Goal: Information Seeking & Learning: Check status

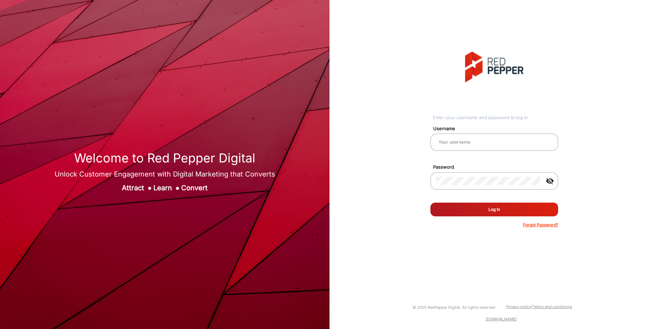
type input "[PERSON_NAME]"
click at [515, 205] on button "Log In" at bounding box center [494, 209] width 128 height 14
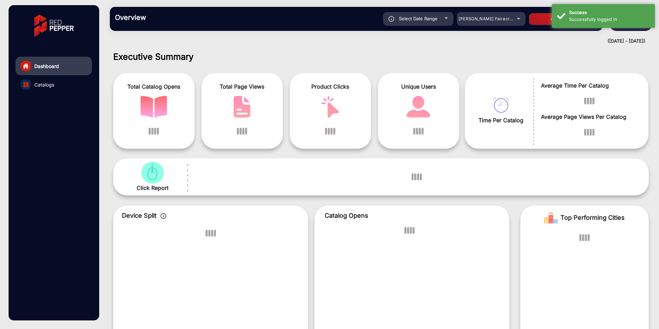
scroll to position [5, 0]
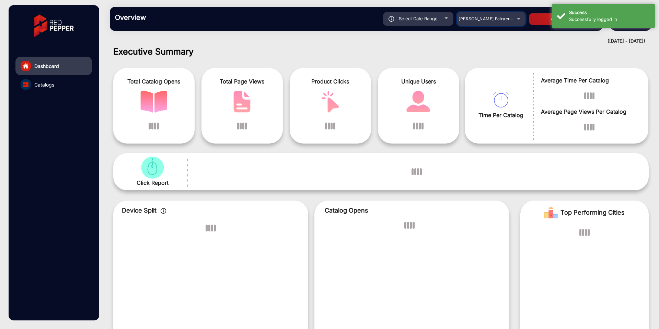
click at [515, 20] on div "[PERSON_NAME] Fairacre Farms" at bounding box center [491, 19] width 69 height 8
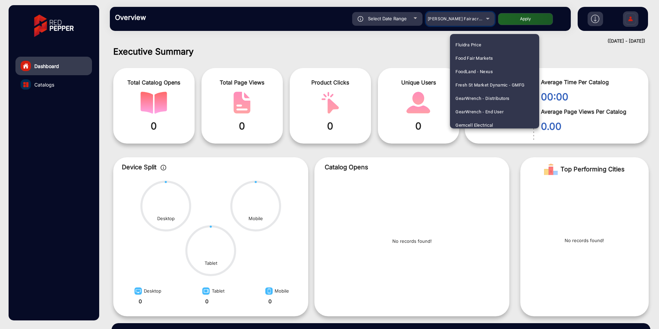
scroll to position [877, 0]
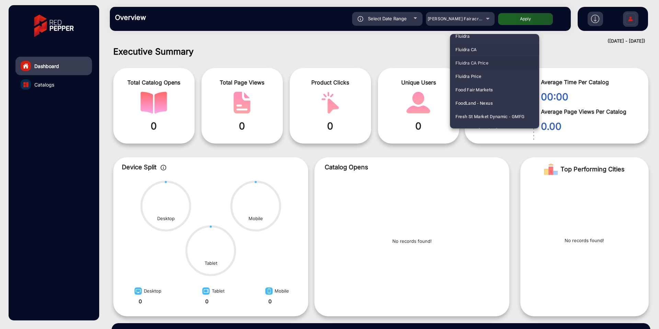
drag, startPoint x: 473, startPoint y: 57, endPoint x: 469, endPoint y: 49, distance: 9.1
click at [469, 49] on div "[PERSON_NAME] Fairacre Farms [PERSON_NAME] Fairacre Farms E-commerce Advantage …" at bounding box center [494, 81] width 89 height 94
click at [462, 36] on span "Fluidra" at bounding box center [462, 36] width 14 height 13
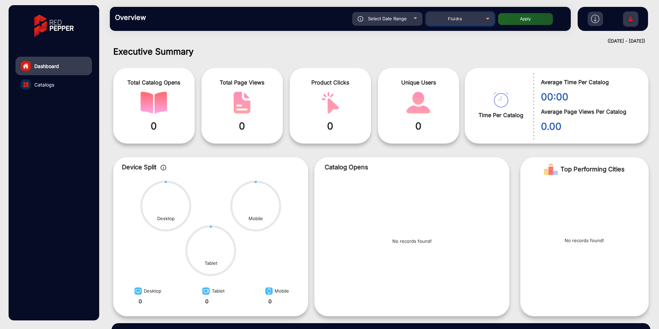
scroll to position [872, 0]
click at [503, 22] on button "Apply" at bounding box center [525, 19] width 55 height 12
type input "[DATE]"
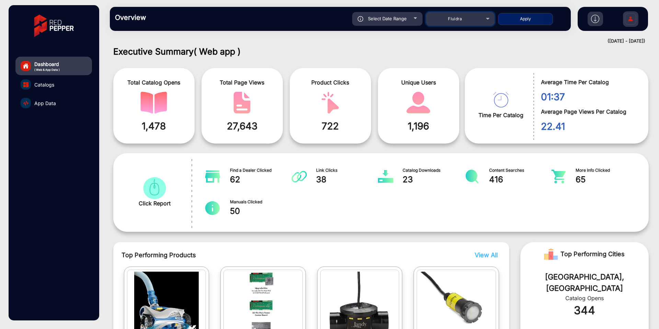
click at [484, 19] on div "Fluidra" at bounding box center [460, 19] width 69 height 8
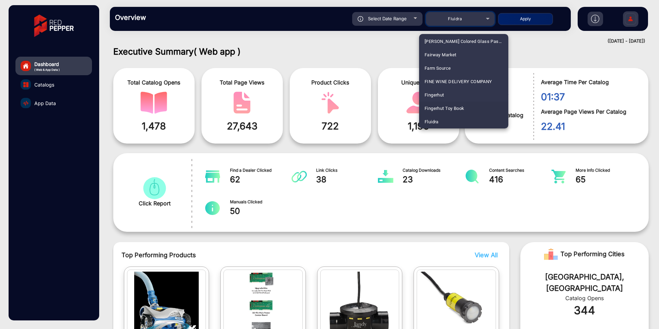
scroll to position [817, 0]
click at [442, 108] on span "Fluidra CA" at bounding box center [434, 109] width 21 height 13
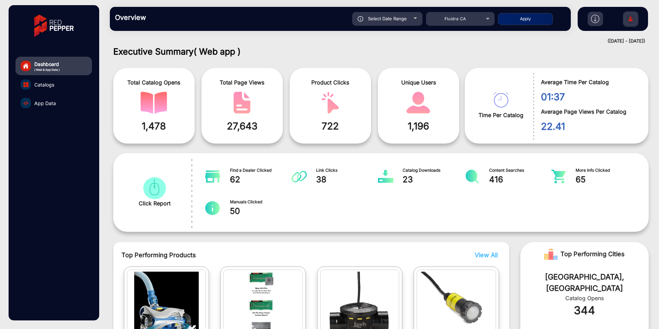
click at [524, 17] on button "Apply" at bounding box center [525, 19] width 55 height 12
type input "[DATE]"
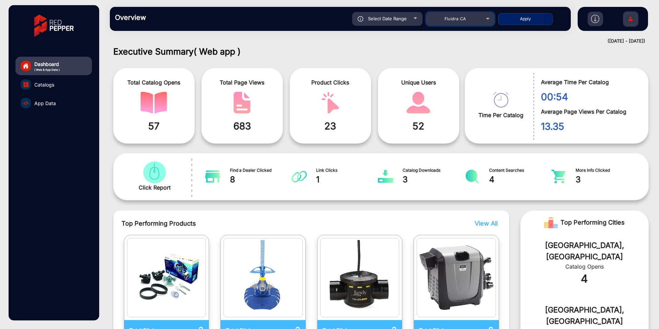
click at [481, 19] on div "Fluidra CA" at bounding box center [454, 19] width 55 height 8
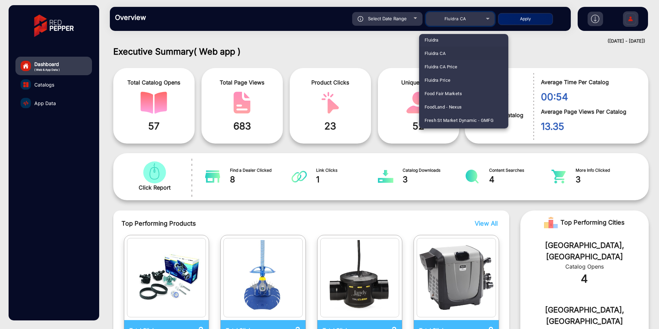
scroll to position [879, 0]
click at [443, 61] on span "Fluidra CA Price" at bounding box center [440, 60] width 33 height 13
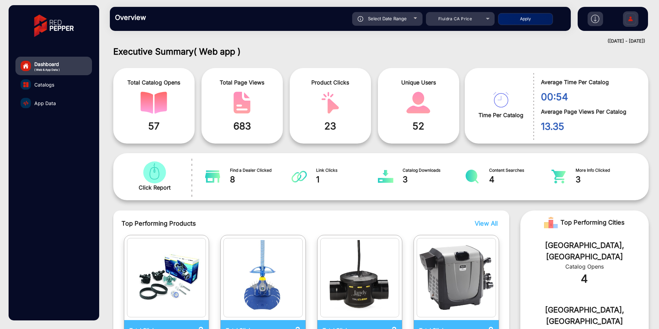
click at [523, 28] on div "Overview Reports Understand what makes your customers tick and learn how they a…" at bounding box center [340, 19] width 461 height 24
click at [521, 23] on button "Apply" at bounding box center [525, 19] width 55 height 12
type input "[DATE]"
click at [475, 20] on div "Fluidra CA Price" at bounding box center [454, 19] width 55 height 8
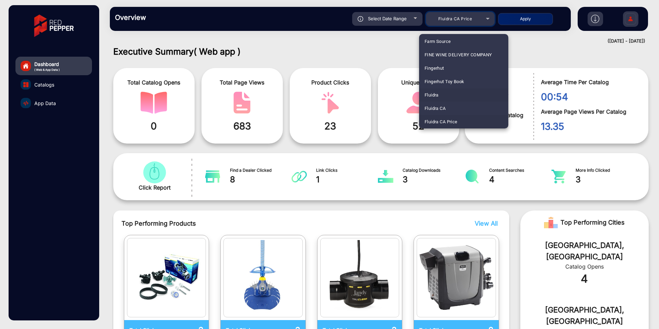
scroll to position [846, 0]
click at [438, 108] on span "Fluidra Price" at bounding box center [437, 106] width 26 height 13
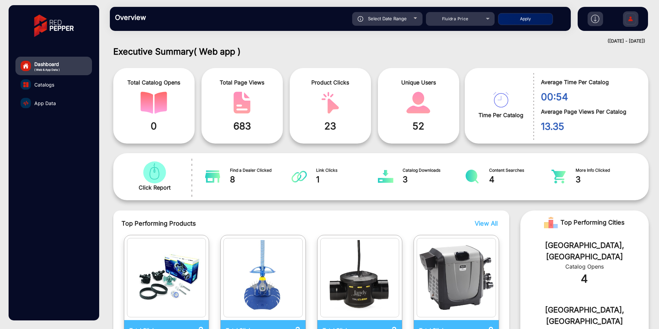
click at [545, 18] on button "Apply" at bounding box center [525, 19] width 55 height 12
type input "[DATE]"
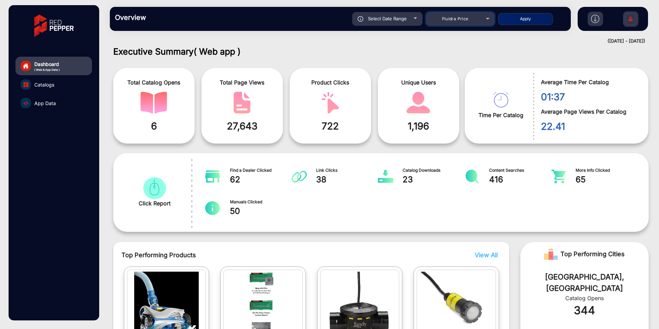
click at [467, 20] on span "Fluidra Price" at bounding box center [455, 18] width 26 height 5
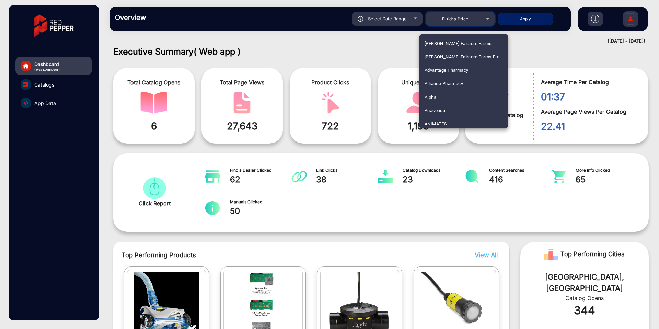
scroll to position [832, 0]
click at [438, 83] on span "Fluidra" at bounding box center [431, 81] width 14 height 13
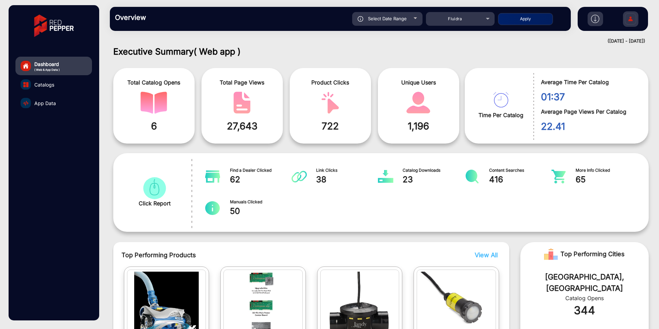
click at [528, 20] on button "Apply" at bounding box center [525, 19] width 55 height 12
type input "[DATE]"
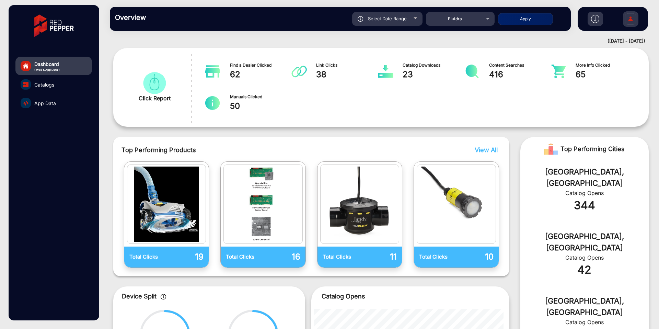
scroll to position [40, 0]
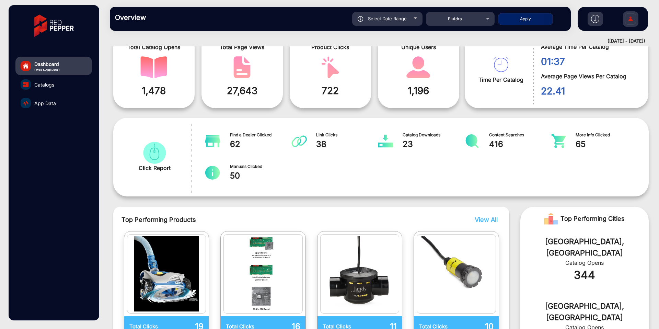
click at [63, 105] on link "App Data" at bounding box center [53, 103] width 77 height 19
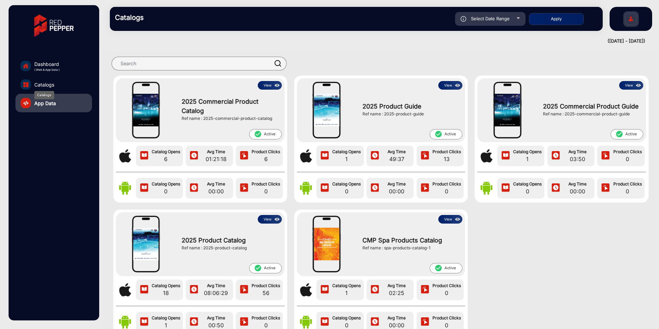
click at [42, 81] on span "Catalogs" at bounding box center [44, 84] width 20 height 7
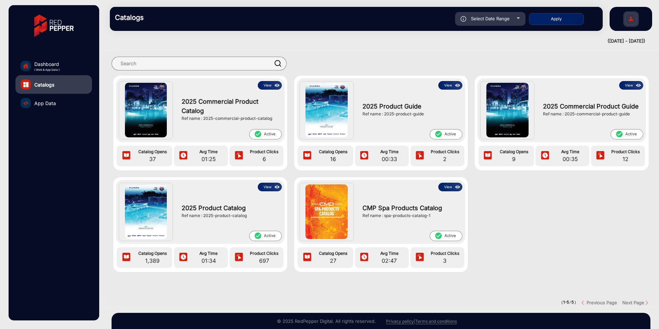
click at [190, 202] on div "2025 Product Catalog Ref name : 2025-product-catalog" at bounding box center [229, 210] width 103 height 39
click at [130, 205] on img at bounding box center [146, 211] width 42 height 55
click at [268, 183] on button "View" at bounding box center [270, 187] width 24 height 9
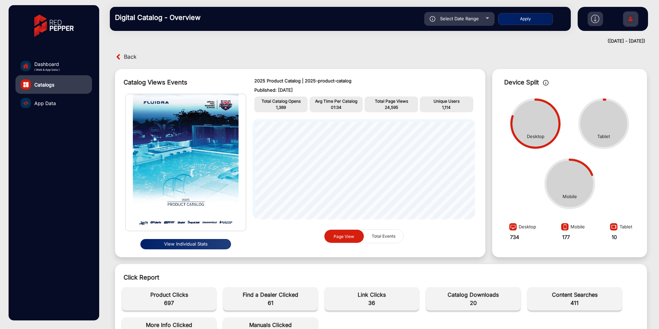
click at [381, 240] on span "Total Events" at bounding box center [383, 236] width 32 height 13
click at [351, 239] on span "Page View" at bounding box center [343, 236] width 29 height 13
click at [220, 244] on button "View Individual Stats" at bounding box center [185, 244] width 91 height 10
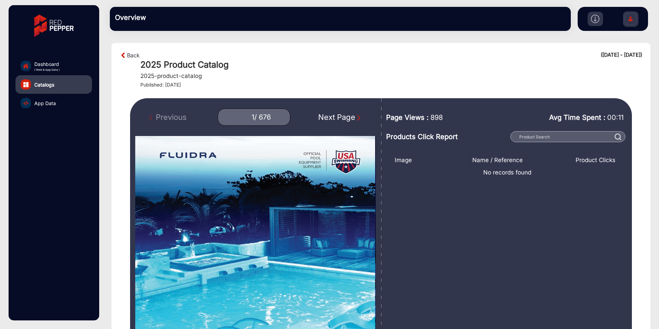
click at [340, 118] on div "Next Page" at bounding box center [340, 116] width 44 height 11
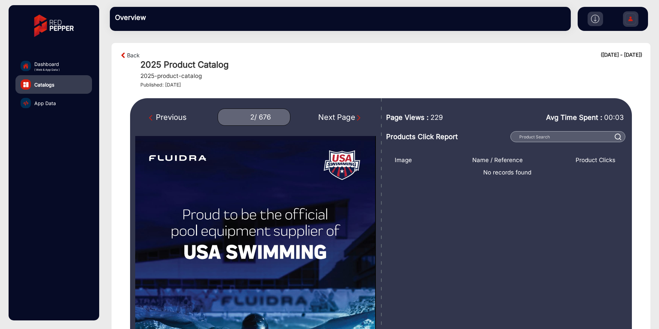
click at [340, 118] on div "Next Page" at bounding box center [340, 116] width 44 height 11
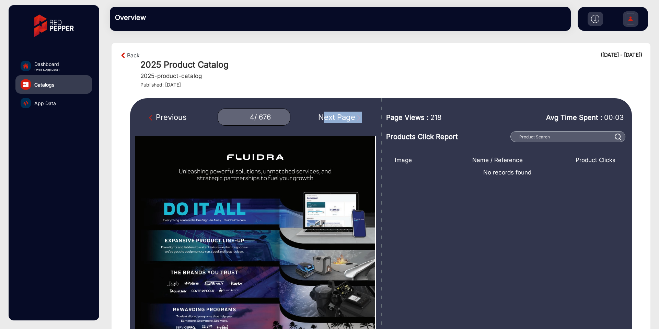
click at [340, 118] on div "Next Page" at bounding box center [340, 116] width 44 height 11
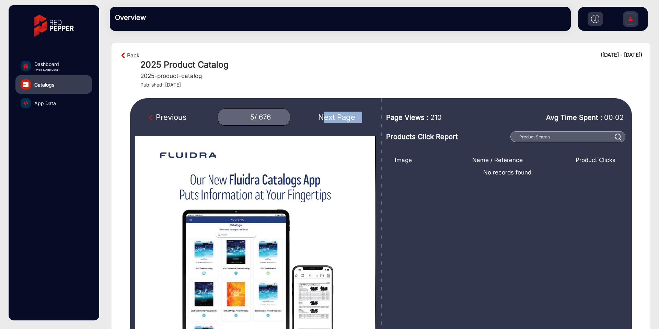
click at [340, 118] on div "Next Page" at bounding box center [340, 116] width 44 height 11
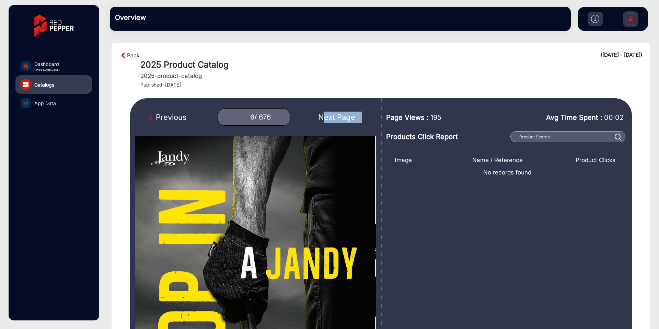
click at [340, 118] on div "Next Page" at bounding box center [340, 116] width 44 height 11
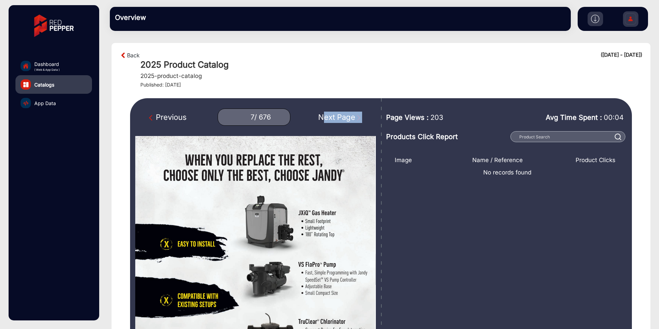
click at [340, 118] on div "Next Page" at bounding box center [340, 116] width 44 height 11
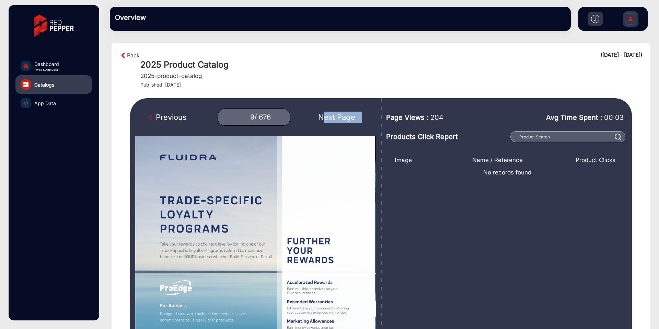
click at [340, 118] on div "Next Page" at bounding box center [340, 116] width 44 height 11
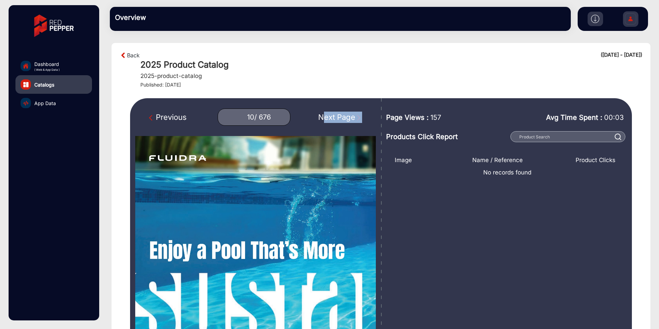
click at [340, 118] on div "Next Page" at bounding box center [340, 116] width 44 height 11
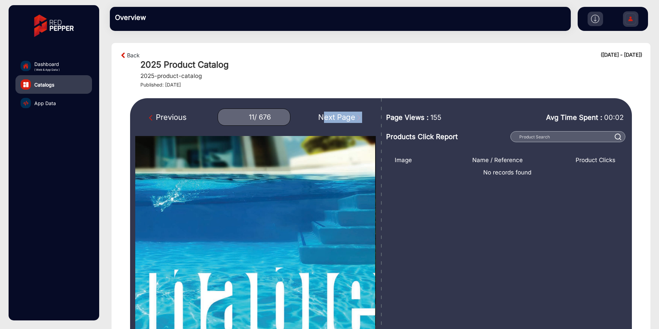
click at [340, 118] on div "Next Page" at bounding box center [340, 116] width 44 height 11
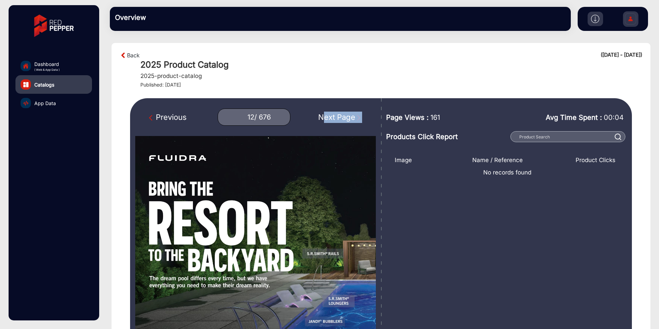
click at [340, 118] on div "Next Page" at bounding box center [340, 116] width 44 height 11
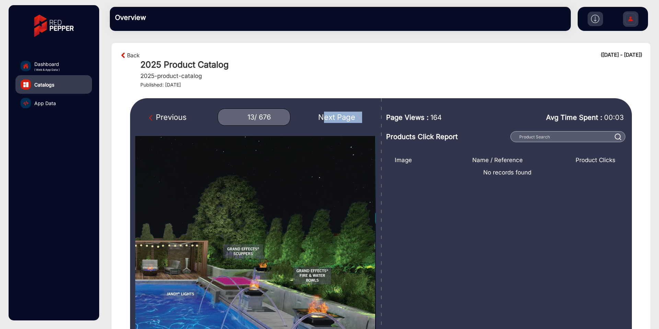
click at [340, 118] on div "Next Page" at bounding box center [340, 116] width 44 height 11
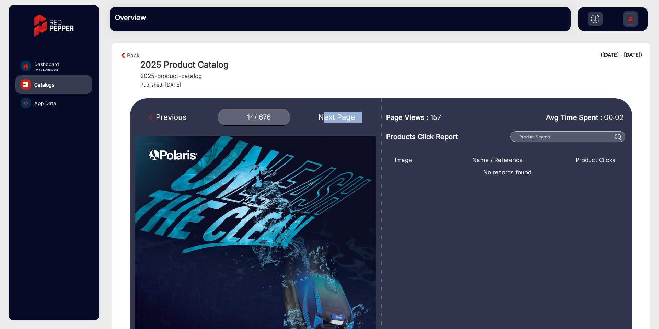
click at [340, 118] on div "Next Page" at bounding box center [340, 116] width 44 height 11
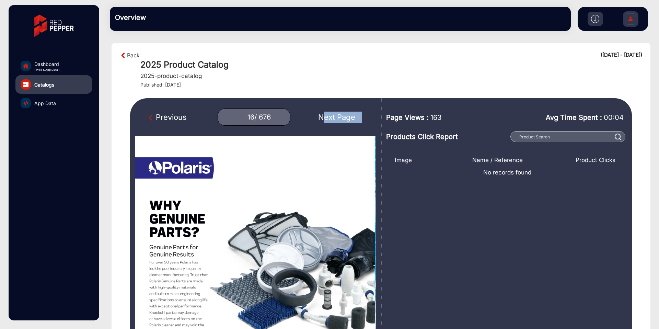
click at [340, 118] on div "Next Page" at bounding box center [340, 116] width 44 height 11
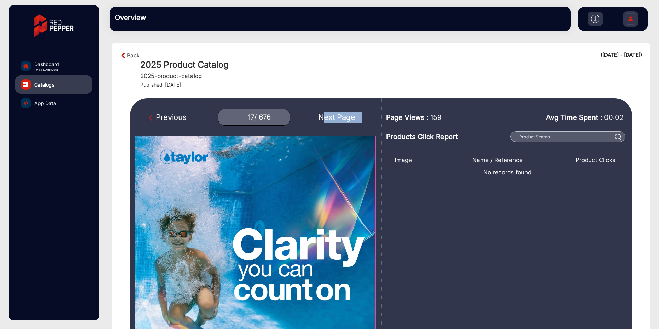
click at [340, 118] on div "Next Page" at bounding box center [340, 116] width 44 height 11
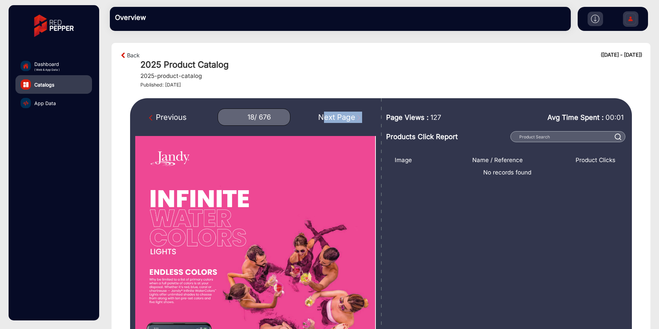
click at [340, 118] on div "Next Page" at bounding box center [340, 116] width 44 height 11
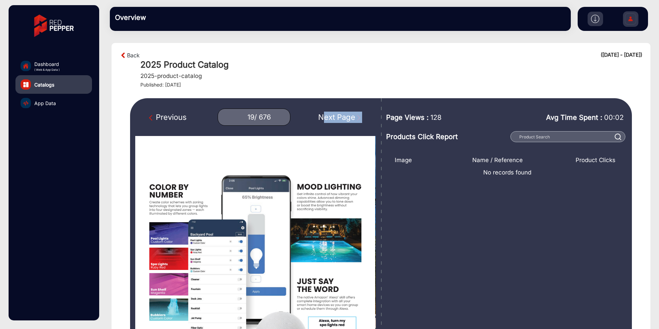
click at [340, 118] on div "Next Page" at bounding box center [340, 116] width 44 height 11
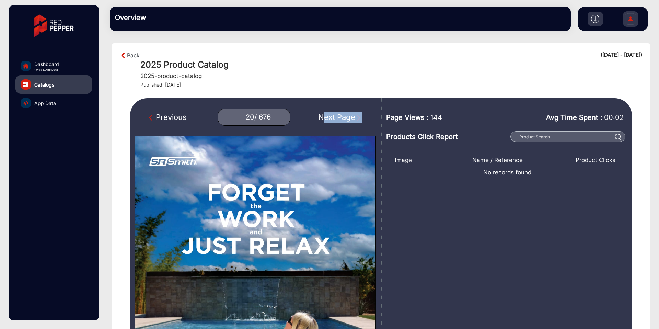
click at [340, 118] on div "Next Page" at bounding box center [340, 116] width 44 height 11
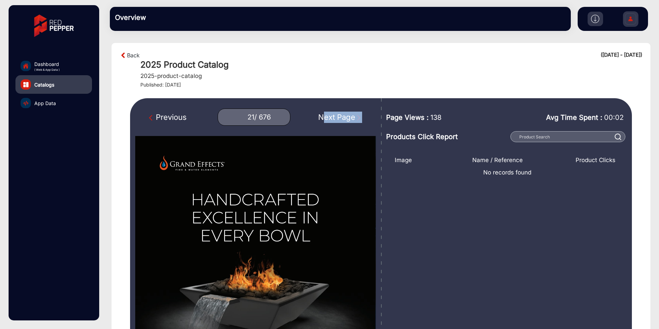
click at [340, 118] on div "Next Page" at bounding box center [340, 116] width 44 height 11
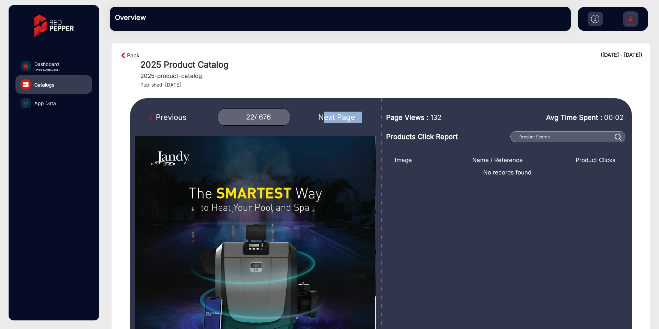
click at [340, 118] on div "Next Page" at bounding box center [340, 116] width 44 height 11
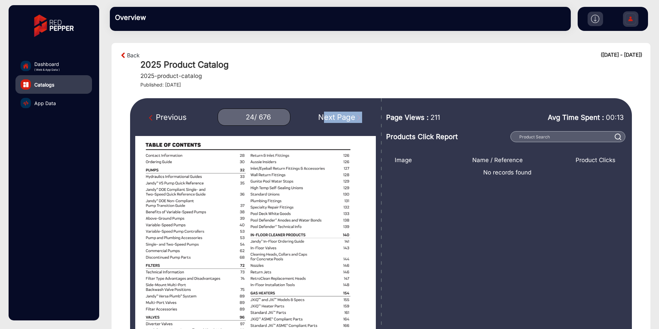
click at [340, 118] on div "Next Page" at bounding box center [340, 116] width 44 height 11
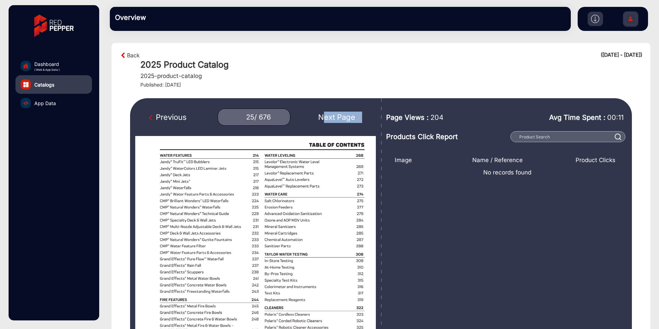
click at [340, 118] on div "Next Page" at bounding box center [340, 116] width 44 height 11
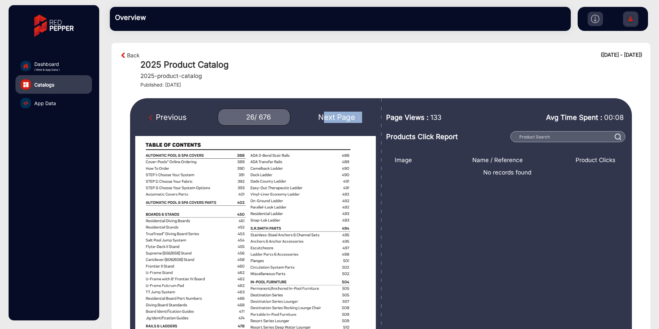
click at [340, 118] on div "Next Page" at bounding box center [340, 116] width 44 height 11
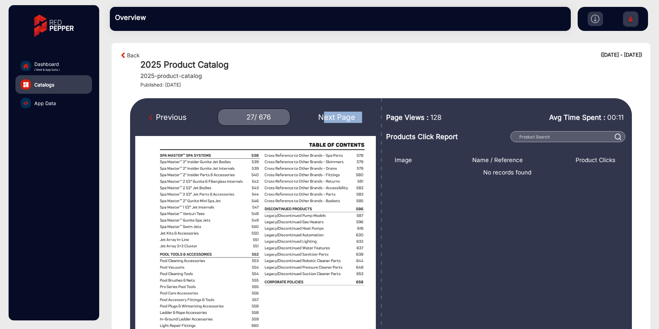
click at [340, 118] on div "Next Page" at bounding box center [340, 116] width 44 height 11
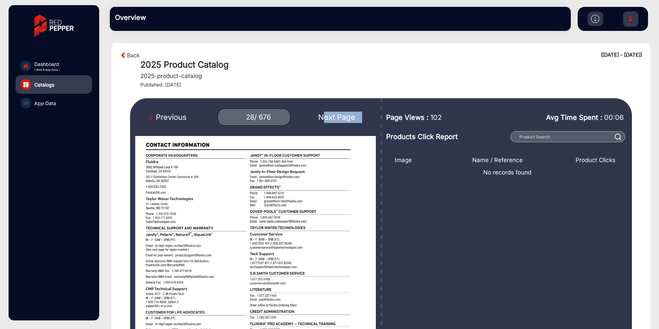
click at [340, 118] on div "Next Page" at bounding box center [340, 116] width 44 height 11
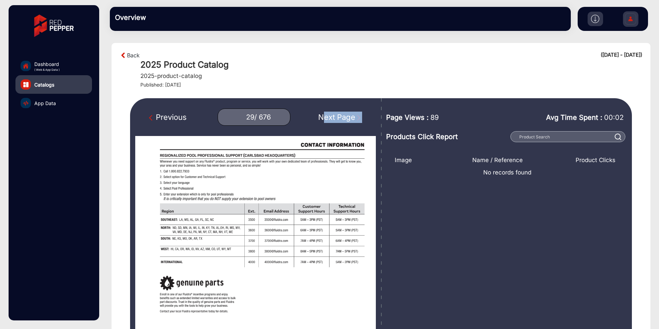
click at [340, 118] on div "Next Page" at bounding box center [340, 116] width 44 height 11
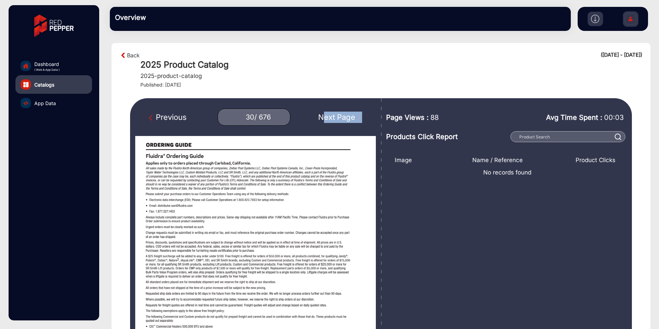
click at [340, 118] on div "Next Page" at bounding box center [340, 116] width 44 height 11
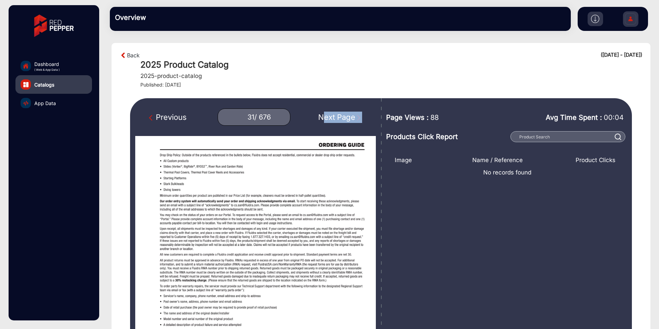
click at [340, 118] on div "Next Page" at bounding box center [340, 116] width 44 height 11
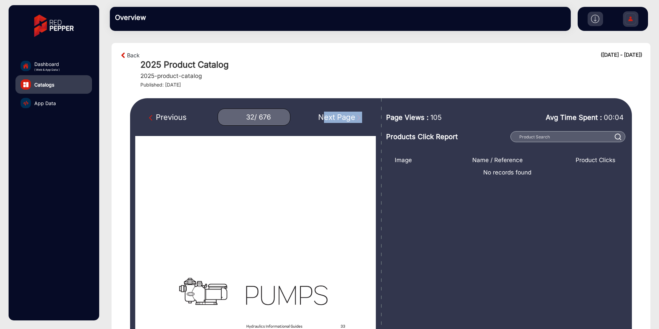
click at [340, 118] on div "Next Page" at bounding box center [340, 116] width 44 height 11
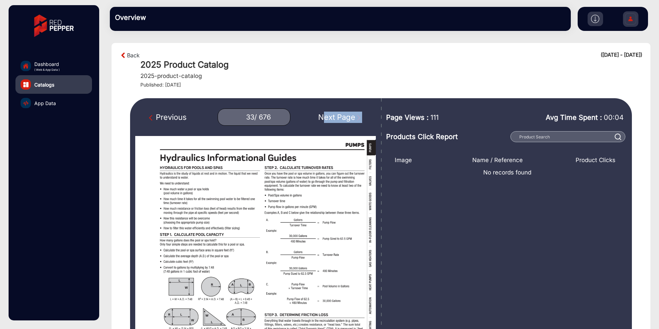
click at [340, 118] on div "Next Page" at bounding box center [340, 116] width 44 height 11
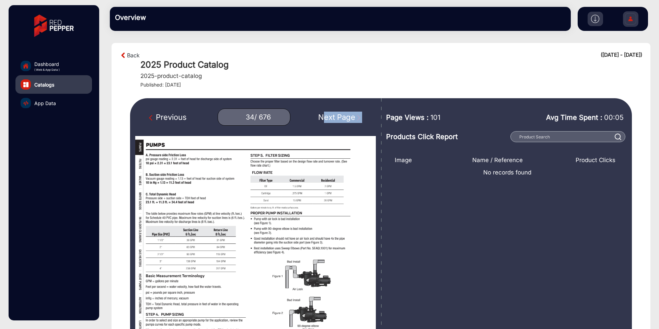
click at [340, 118] on div "Next Page" at bounding box center [340, 116] width 44 height 11
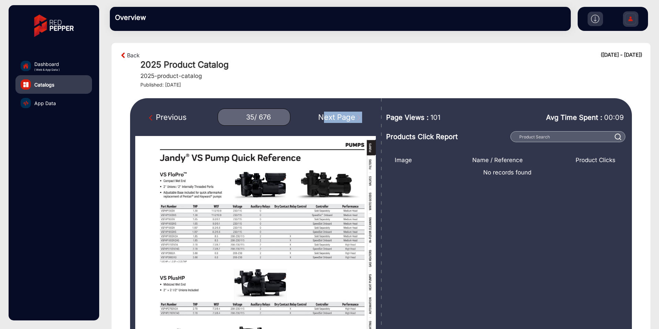
click at [340, 118] on div "Next Page" at bounding box center [340, 116] width 44 height 11
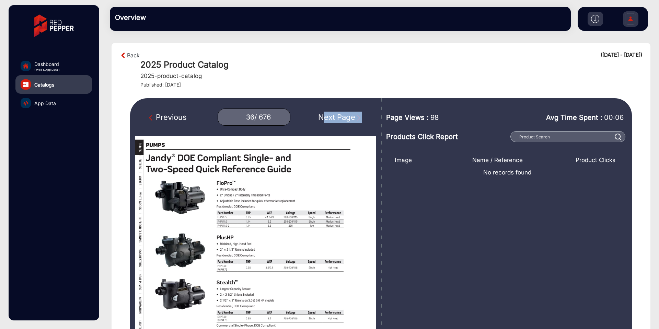
click at [340, 118] on div "Next Page" at bounding box center [340, 116] width 44 height 11
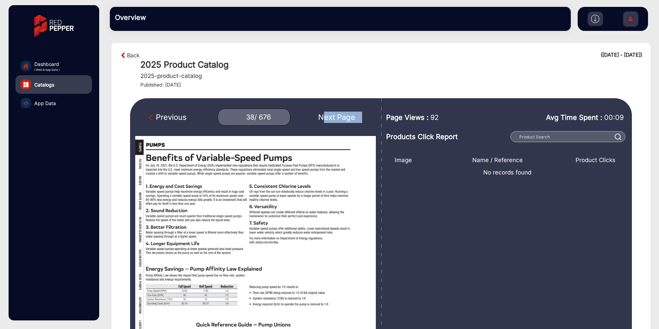
click at [340, 118] on div "Next Page" at bounding box center [340, 116] width 44 height 11
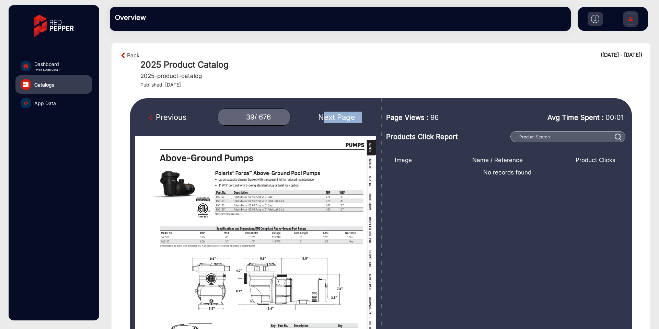
click at [340, 118] on div "Next Page" at bounding box center [340, 116] width 44 height 11
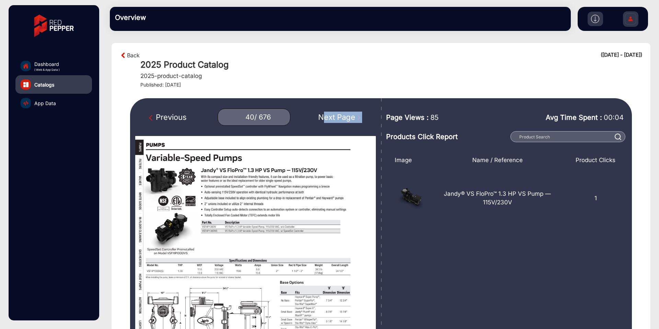
click at [340, 118] on div "Next Page" at bounding box center [340, 116] width 44 height 11
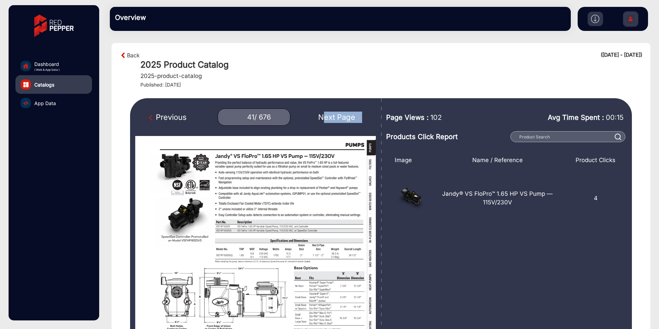
click at [340, 118] on div "Next Page" at bounding box center [340, 116] width 44 height 11
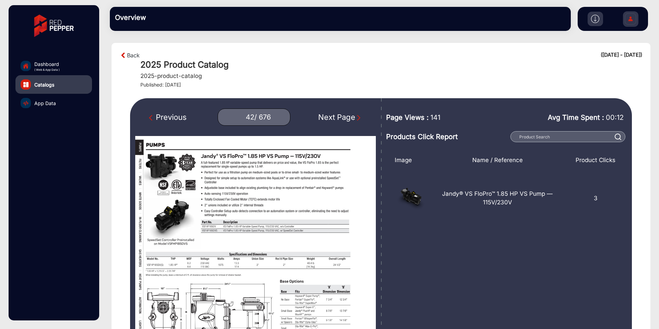
click at [340, 118] on div "Next Page" at bounding box center [340, 116] width 44 height 11
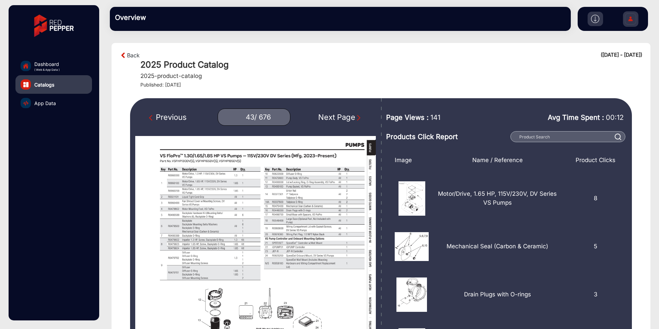
click at [340, 118] on div "Next Page" at bounding box center [340, 116] width 44 height 11
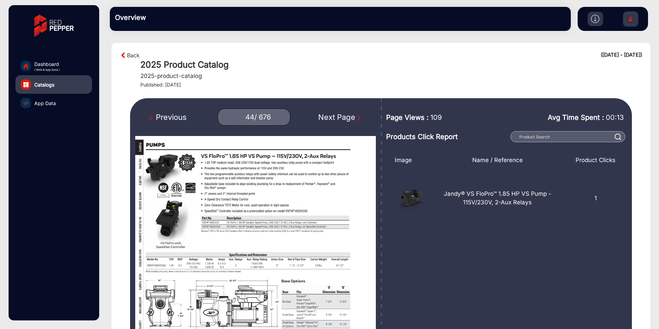
click at [177, 119] on div "Previous" at bounding box center [168, 116] width 38 height 11
type input "43"
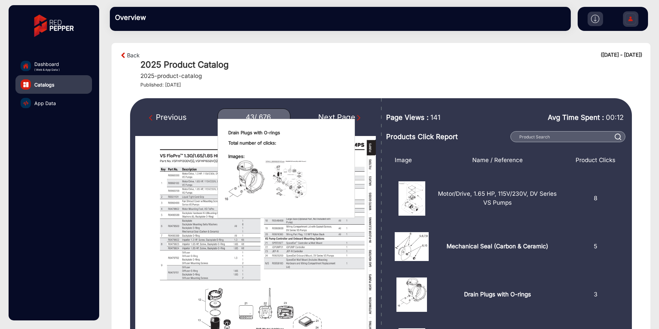
scroll to position [40, 0]
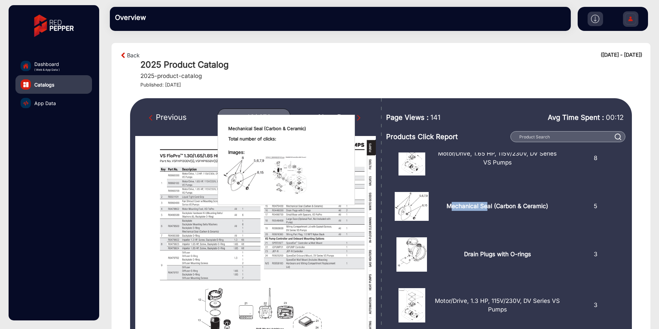
drag, startPoint x: 446, startPoint y: 207, endPoint x: 485, endPoint y: 204, distance: 38.5
click at [485, 204] on p "Mechanical Seal (Carbon & Ceramic)" at bounding box center [497, 206] width 102 height 9
click at [452, 206] on p "Mechanical Seal (Carbon & Ceramic)" at bounding box center [497, 206] width 102 height 9
drag, startPoint x: 444, startPoint y: 206, endPoint x: 544, endPoint y: 206, distance: 100.5
click at [544, 206] on p "Mechanical Seal (Carbon & Ceramic)" at bounding box center [497, 206] width 102 height 9
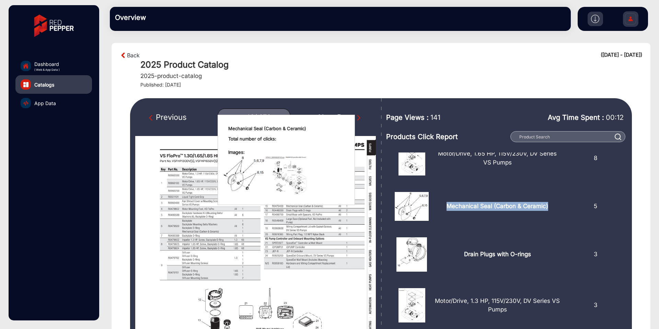
copy p "Mechanical Seal (Carbon & Ceramic)"
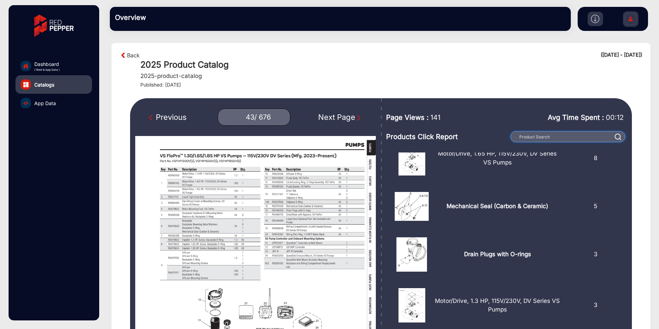
click at [547, 139] on input "text" at bounding box center [567, 136] width 115 height 11
paste input "Mechanical Seal (Carbon & Ceramic)"
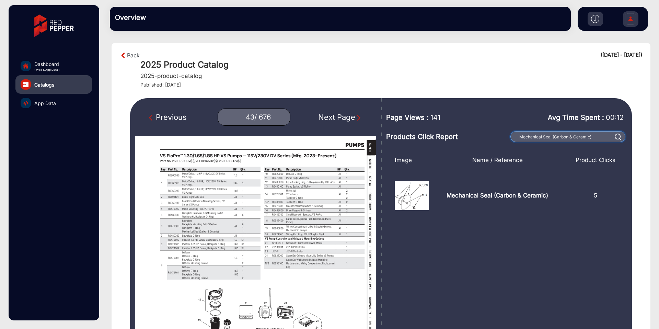
type input "Mechanical Seal (Carbon & Ceramic)"
click at [616, 138] on img at bounding box center [617, 136] width 7 height 7
click at [574, 135] on input "Mechanical Seal (Carbon & Ceramic)" at bounding box center [567, 136] width 115 height 11
drag, startPoint x: 595, startPoint y: 136, endPoint x: 441, endPoint y: 140, distance: 154.8
click at [440, 139] on div "Products Click Report Mechanical Seal (Carbon & Ceramic)" at bounding box center [507, 136] width 242 height 11
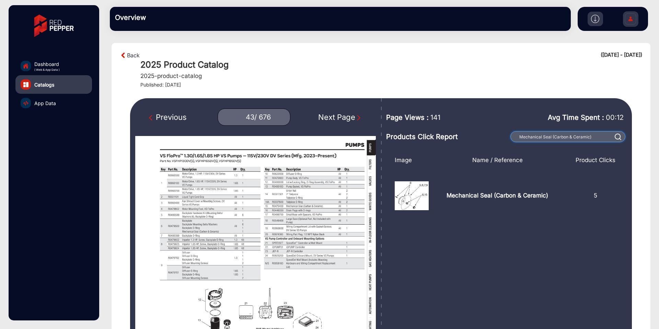
click at [518, 132] on input "Mechanical Seal (Carbon & Ceramic)" at bounding box center [567, 136] width 115 height 11
click at [524, 135] on input "Mechanical Seal (Carbon & Ceramic)" at bounding box center [567, 136] width 115 height 11
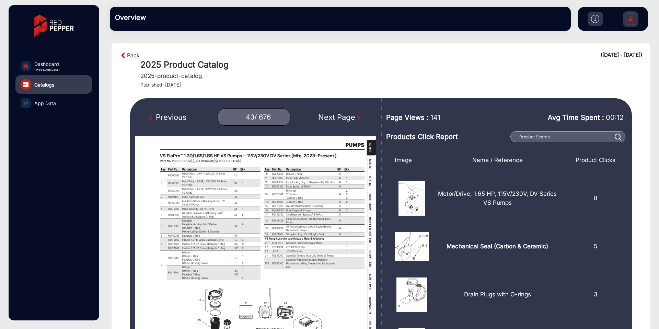
click at [491, 123] on div "Avg Time Spent : 00:12" at bounding box center [555, 118] width 145 height 24
click at [131, 54] on link "Back" at bounding box center [133, 55] width 13 height 8
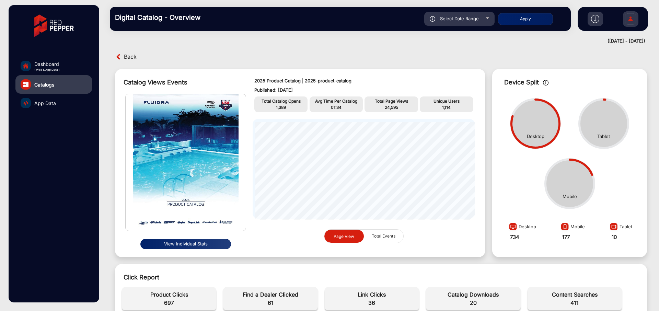
click at [55, 66] on span "Dashboard" at bounding box center [46, 63] width 25 height 7
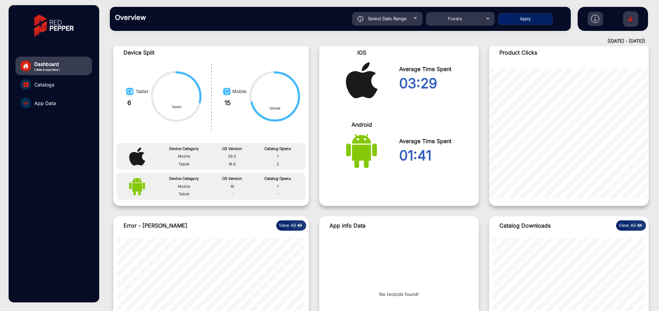
scroll to position [548, 0]
click at [409, 20] on div "Select Date Range" at bounding box center [387, 19] width 70 height 14
type input "[DATE]"
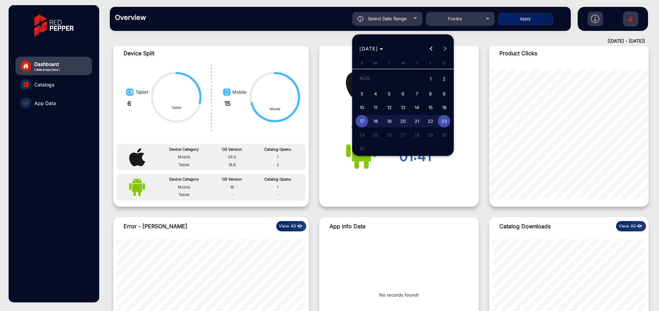
click at [431, 79] on span "1" at bounding box center [430, 79] width 12 height 14
type input "[DATE]"
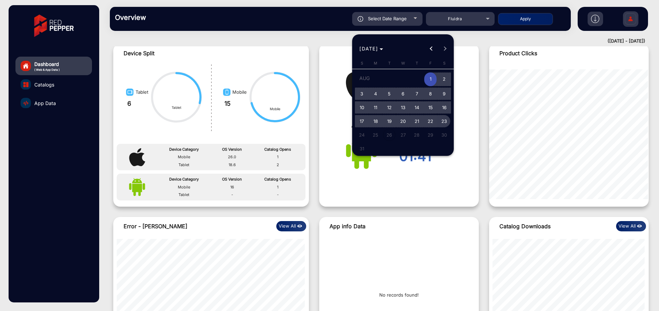
click at [446, 122] on span "23" at bounding box center [444, 121] width 12 height 12
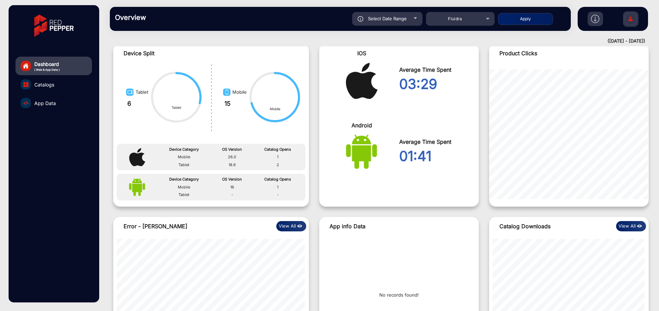
type input "[DATE]"
click at [526, 21] on button "Apply" at bounding box center [525, 19] width 55 height 12
type input "[DATE]"
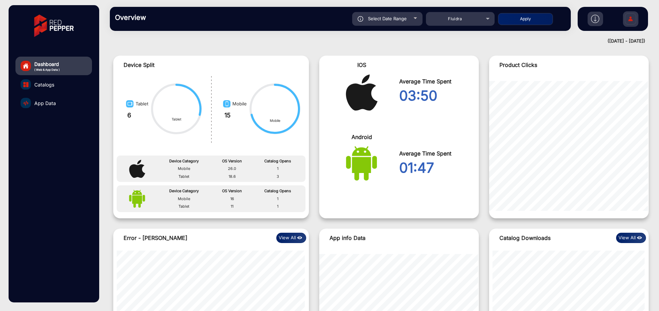
scroll to position [535, 0]
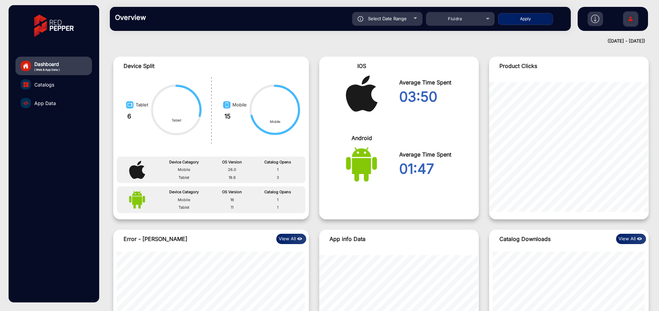
click at [56, 104] on link "App Data" at bounding box center [53, 103] width 77 height 19
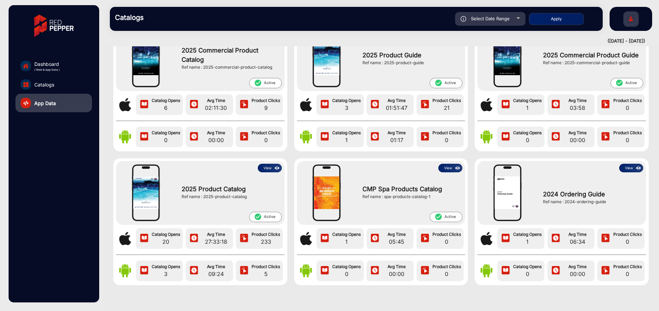
scroll to position [43, 0]
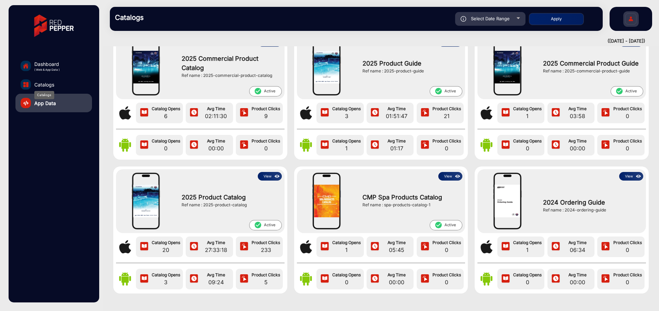
click at [51, 86] on span "Catalogs" at bounding box center [44, 84] width 20 height 7
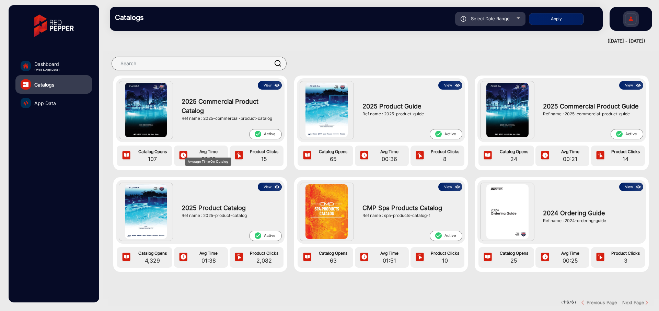
scroll to position [21, 0]
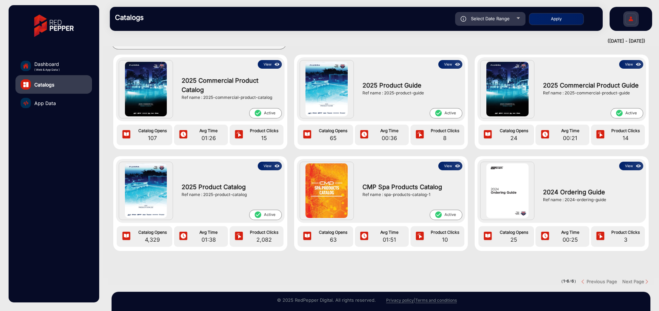
click at [47, 104] on span "App Data" at bounding box center [45, 102] width 22 height 7
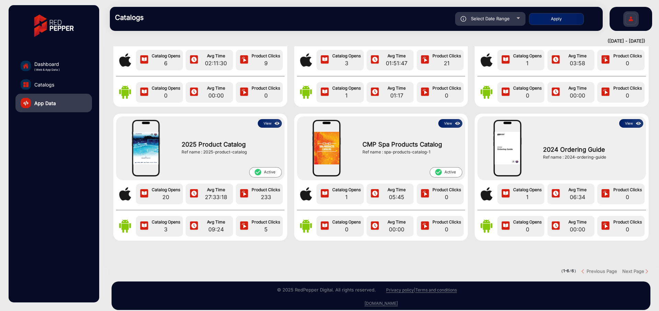
scroll to position [96, 0]
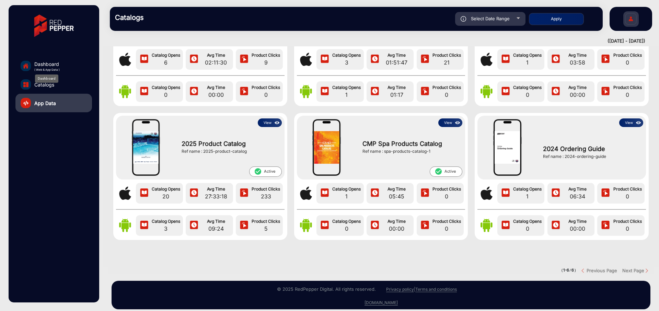
click at [40, 66] on span "Dashboard" at bounding box center [46, 63] width 25 height 7
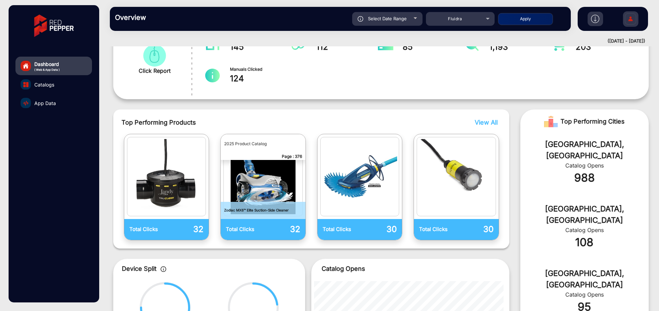
scroll to position [137, 0]
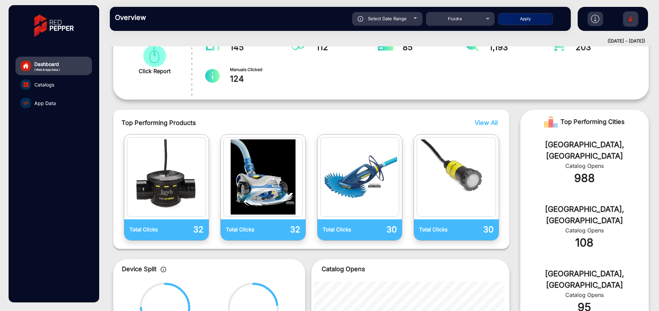
click at [479, 124] on span "View All" at bounding box center [485, 122] width 23 height 7
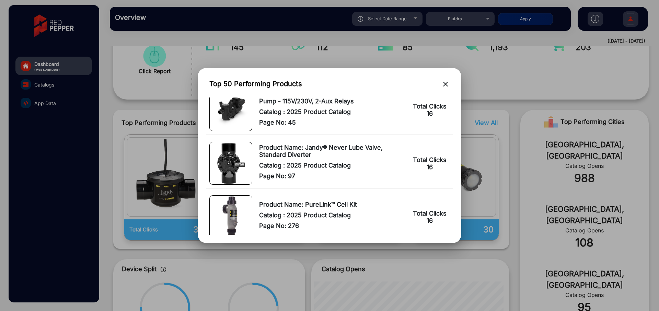
scroll to position [603, 0]
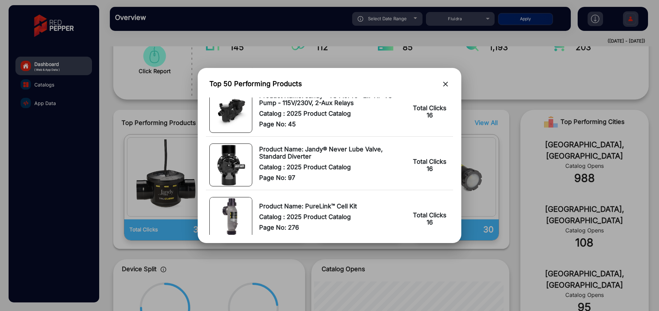
click at [447, 85] on mat-icon "close" at bounding box center [445, 84] width 8 height 8
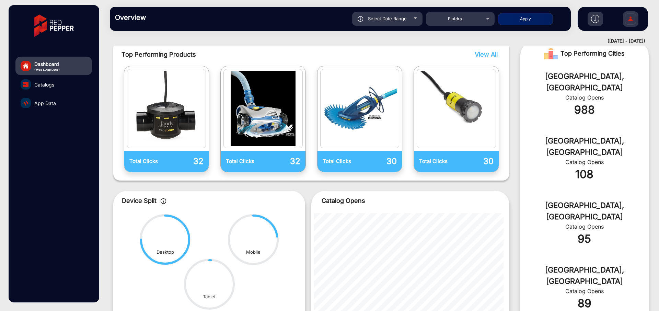
scroll to position [207, 0]
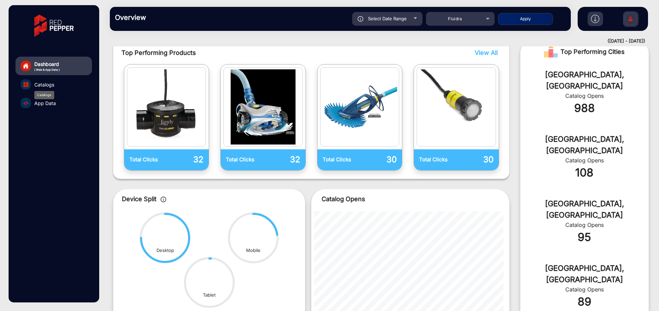
click at [39, 87] on span "Catalogs" at bounding box center [44, 84] width 20 height 7
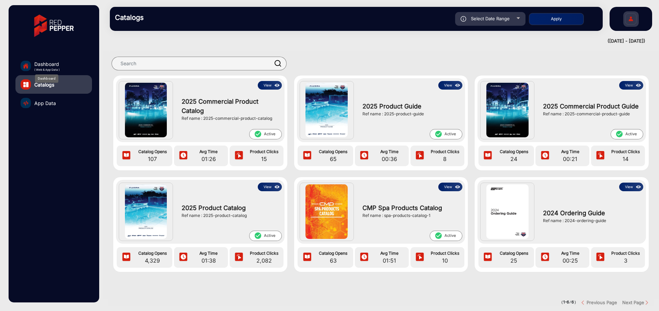
click at [46, 70] on span "( Web & App Data )" at bounding box center [46, 70] width 25 height 4
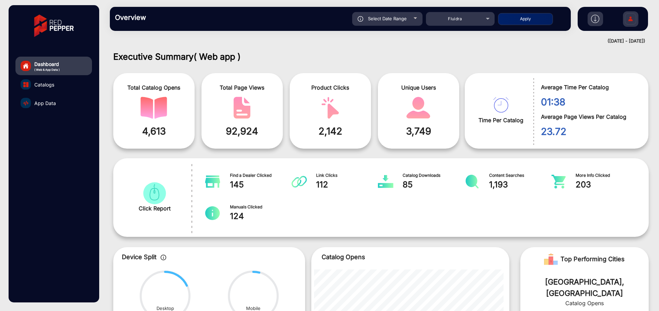
scroll to position [5, 0]
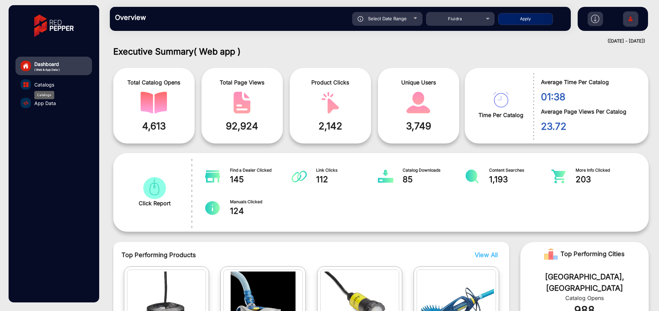
click at [50, 85] on span "Catalogs" at bounding box center [44, 84] width 20 height 7
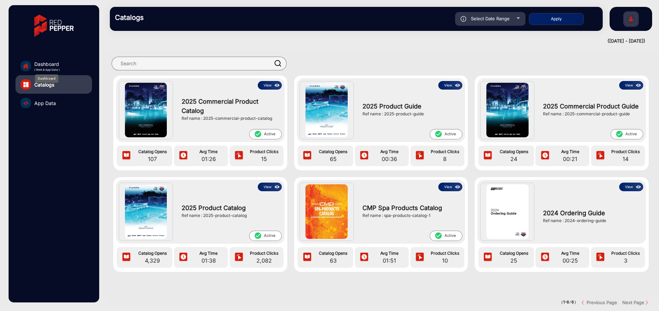
click at [36, 69] on span "( Web & App Data )" at bounding box center [46, 70] width 25 height 4
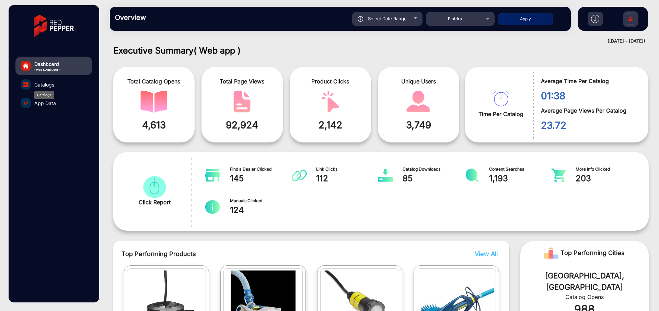
scroll to position [3, 0]
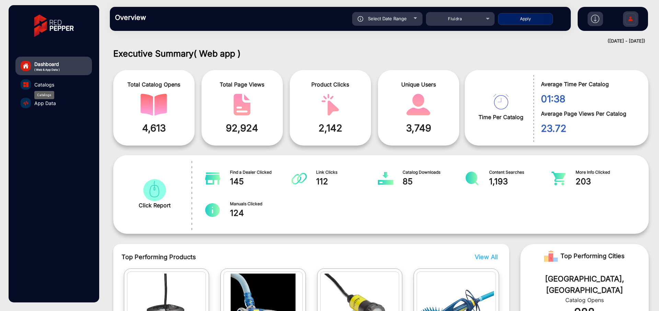
click at [52, 85] on span "Catalogs" at bounding box center [44, 84] width 20 height 7
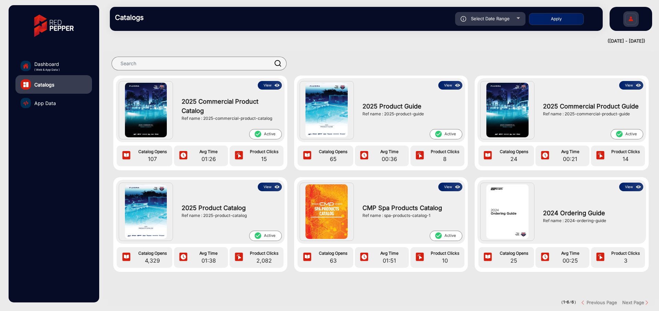
click at [262, 190] on button "View" at bounding box center [270, 187] width 24 height 9
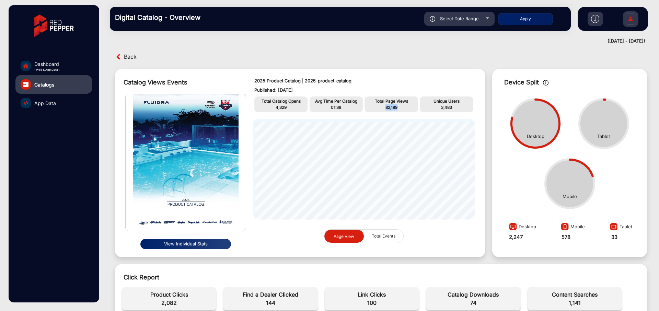
drag, startPoint x: 385, startPoint y: 107, endPoint x: 403, endPoint y: 107, distance: 18.5
click at [403, 107] on p "82,189" at bounding box center [391, 107] width 50 height 6
click at [193, 247] on button "View Individual Stats" at bounding box center [185, 244] width 91 height 10
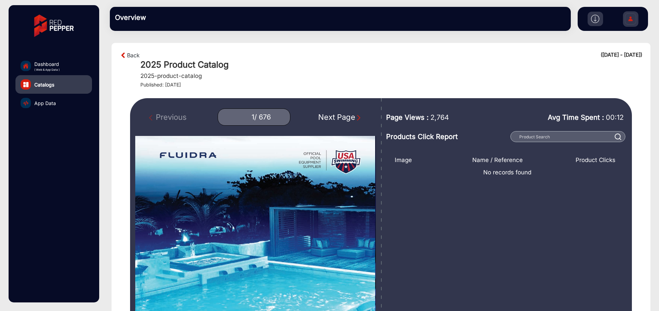
drag, startPoint x: 427, startPoint y: 116, endPoint x: 460, endPoint y: 123, distance: 33.6
click at [460, 123] on div "Page Views : 2,764" at bounding box center [434, 118] width 97 height 24
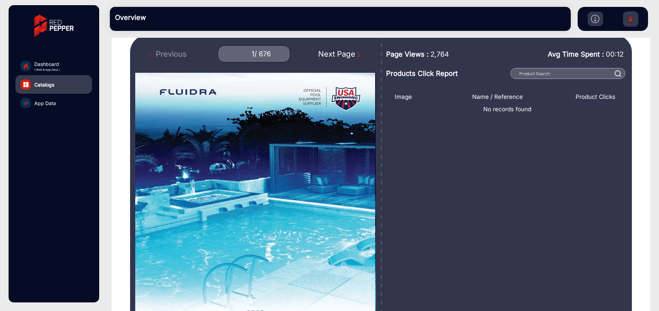
scroll to position [60, 0]
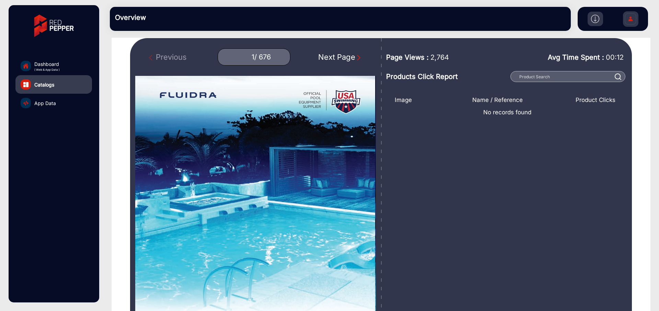
click at [343, 57] on div "Next Page" at bounding box center [340, 56] width 44 height 11
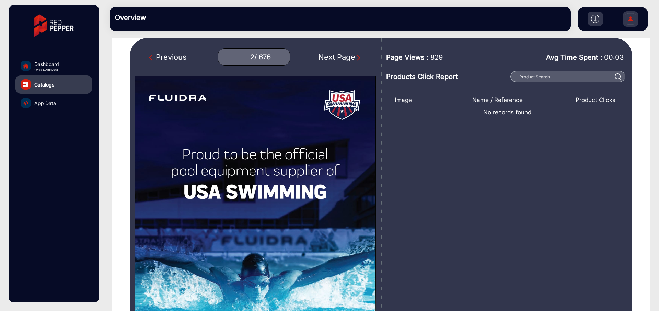
click at [343, 57] on div "Next Page" at bounding box center [340, 56] width 44 height 11
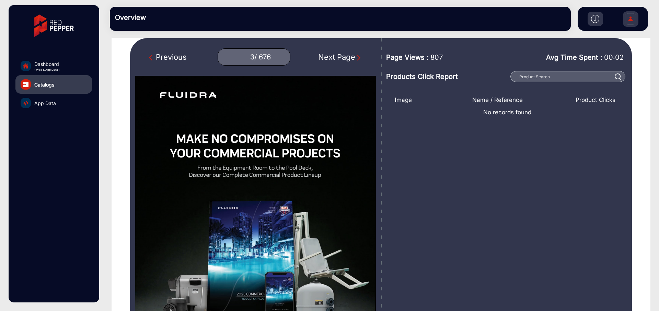
click at [342, 58] on div "Next Page" at bounding box center [340, 56] width 44 height 11
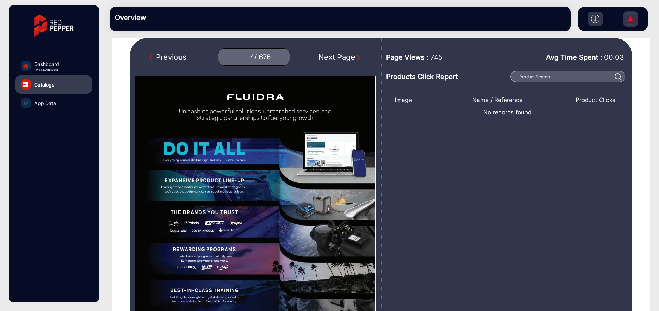
click at [331, 60] on div "Next Page" at bounding box center [340, 56] width 44 height 11
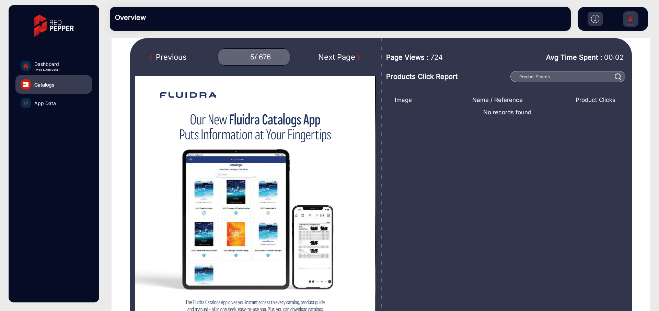
click at [332, 58] on div "Next Page" at bounding box center [340, 56] width 44 height 11
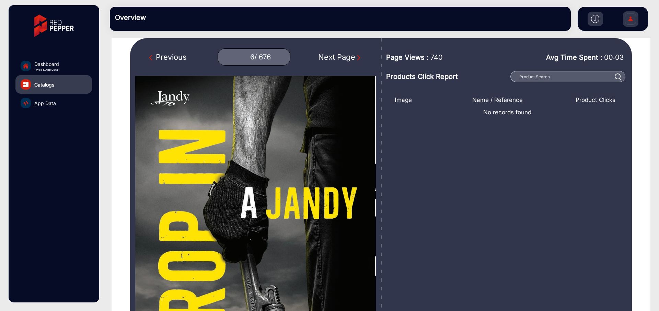
click at [168, 57] on div "Previous" at bounding box center [168, 56] width 38 height 11
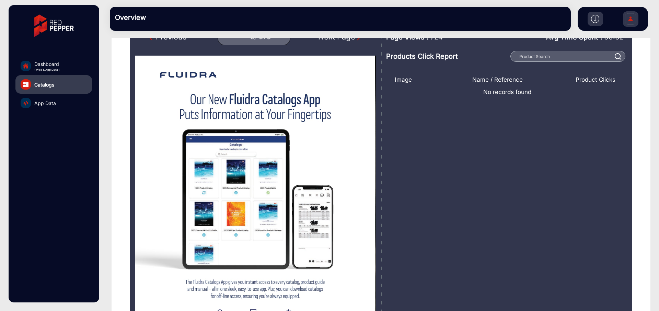
scroll to position [24, 0]
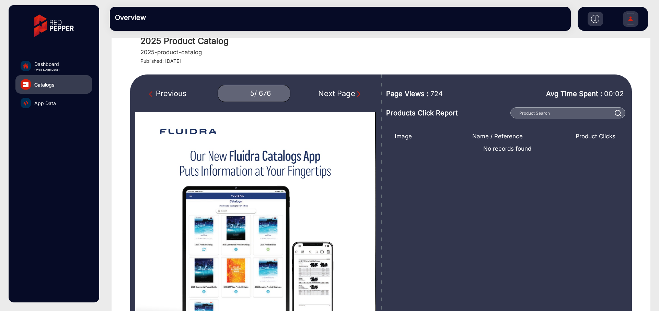
click at [171, 93] on div "Previous" at bounding box center [168, 93] width 38 height 11
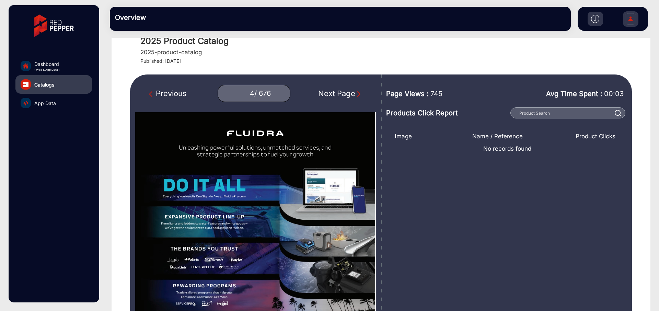
click at [171, 93] on div "Previous" at bounding box center [168, 93] width 38 height 11
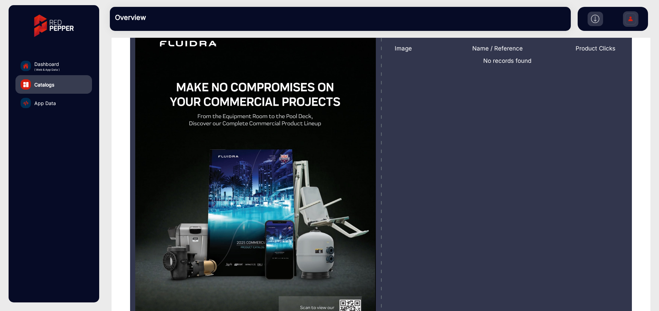
scroll to position [56, 0]
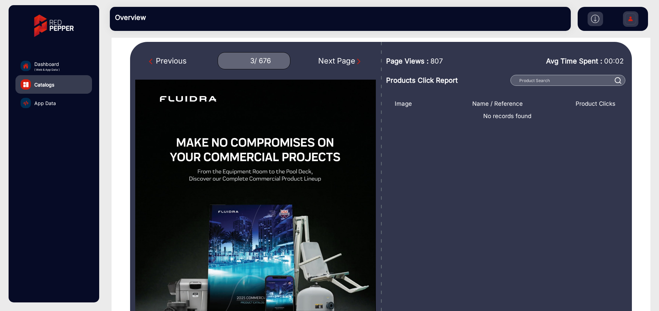
click at [163, 64] on div "Previous" at bounding box center [168, 60] width 38 height 11
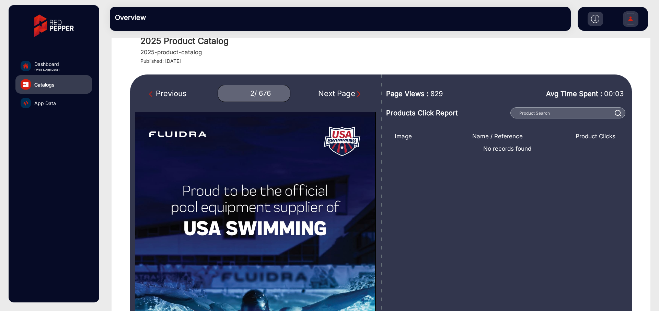
scroll to position [24, 0]
click at [182, 94] on div "Previous" at bounding box center [168, 92] width 38 height 11
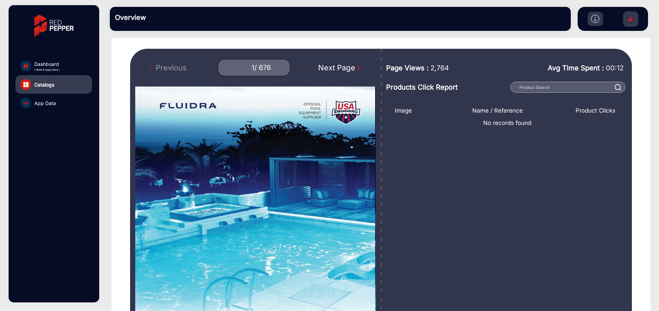
scroll to position [25, 0]
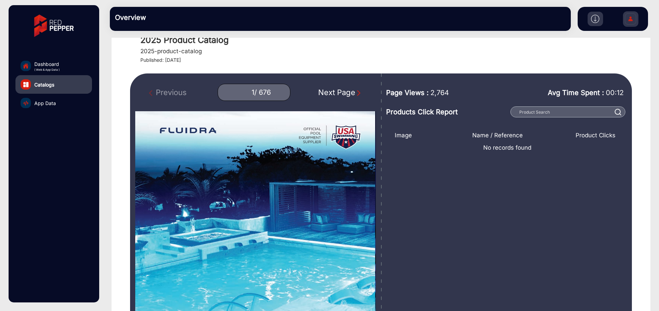
click at [331, 93] on div "Next Page" at bounding box center [340, 92] width 44 height 11
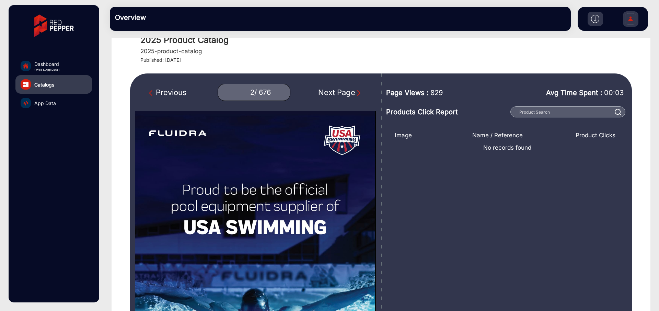
click at [331, 93] on div "Next Page" at bounding box center [340, 92] width 44 height 11
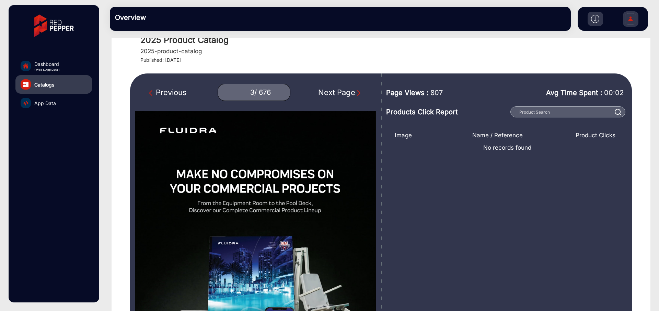
click at [332, 92] on div "Next Page" at bounding box center [340, 92] width 44 height 11
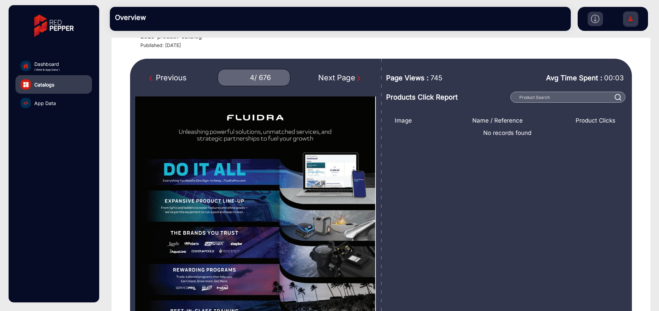
scroll to position [35, 0]
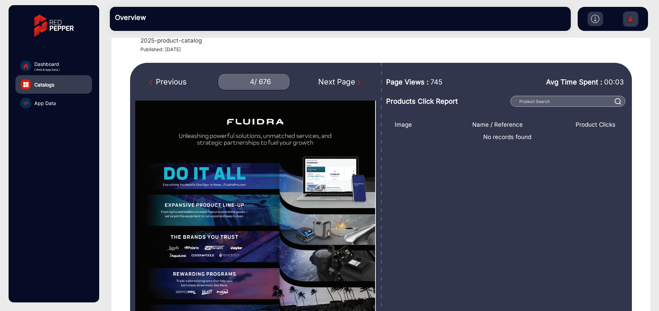
click at [331, 84] on div "Next Page" at bounding box center [340, 81] width 44 height 11
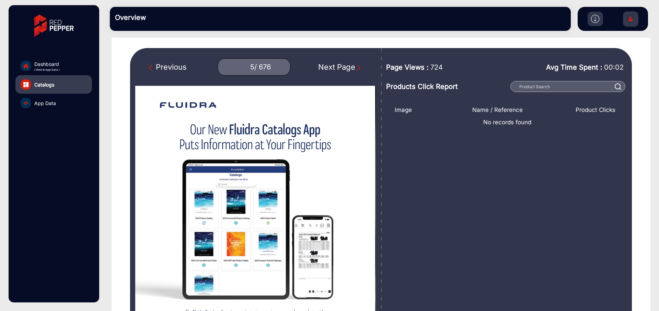
scroll to position [47, 0]
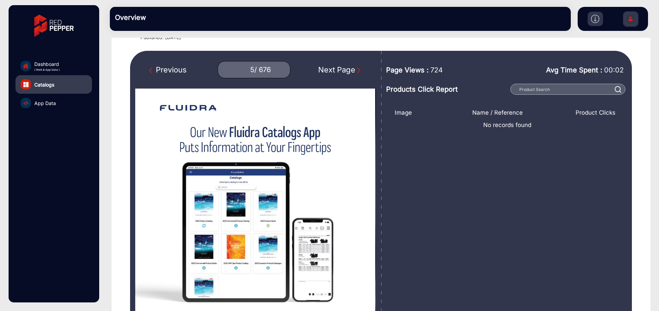
click at [323, 72] on div "Next Page" at bounding box center [340, 69] width 44 height 11
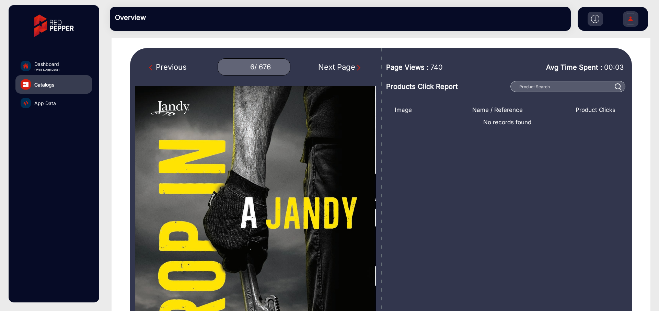
scroll to position [63, 0]
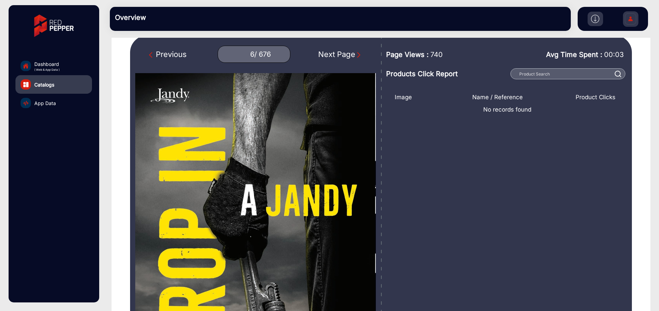
click at [337, 54] on div "Next Page" at bounding box center [340, 54] width 44 height 11
type input "7"
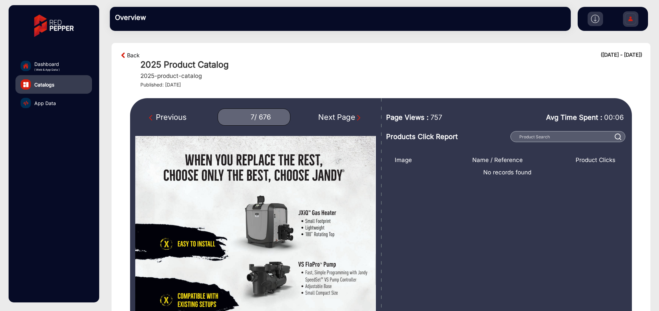
click at [128, 53] on link "Back" at bounding box center [133, 55] width 13 height 8
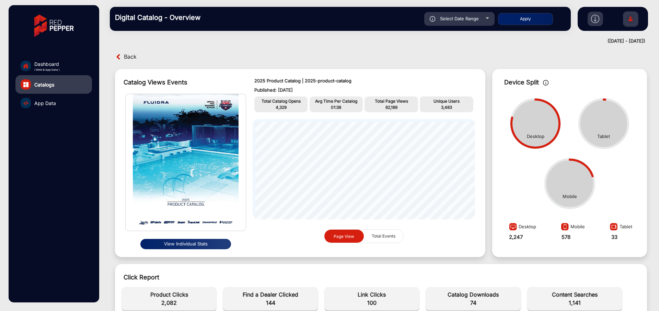
click at [596, 19] on img at bounding box center [595, 19] width 8 height 8
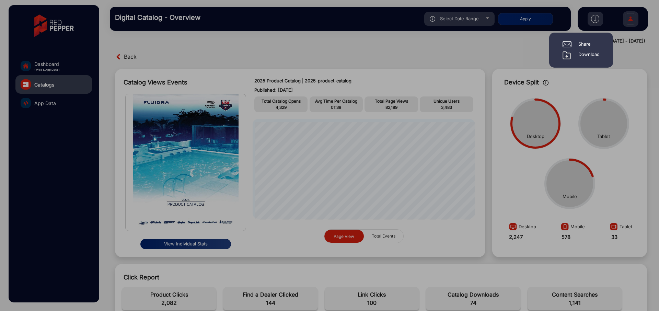
click at [586, 55] on div "Download" at bounding box center [588, 55] width 21 height 8
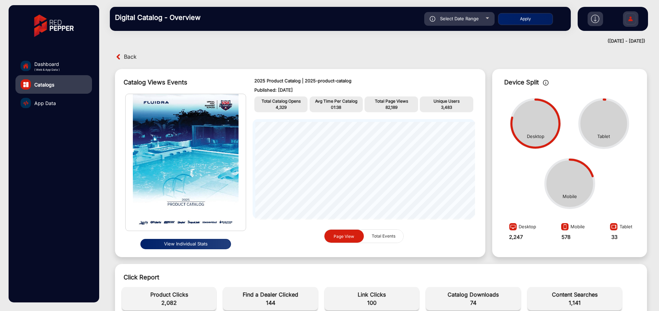
click at [216, 243] on button "View Individual Stats" at bounding box center [185, 244] width 91 height 10
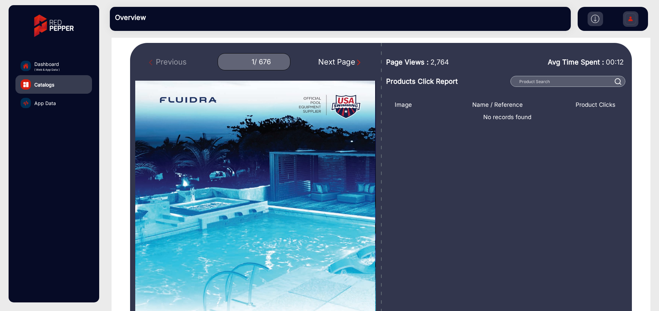
scroll to position [50, 0]
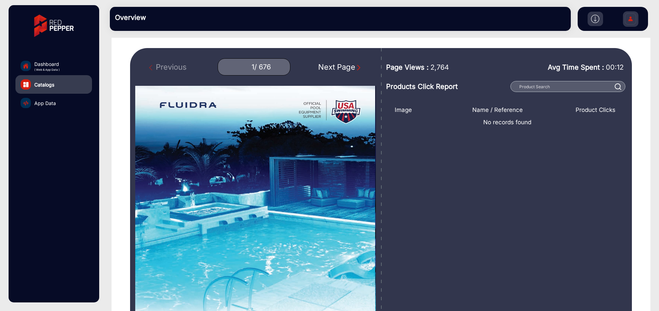
click at [339, 66] on div "Next Page" at bounding box center [340, 66] width 44 height 11
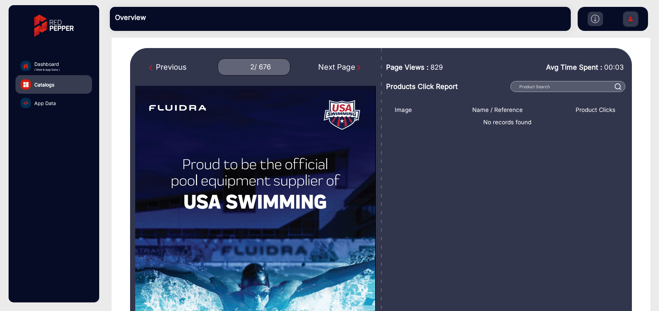
click at [339, 67] on div "Next Page" at bounding box center [340, 66] width 44 height 11
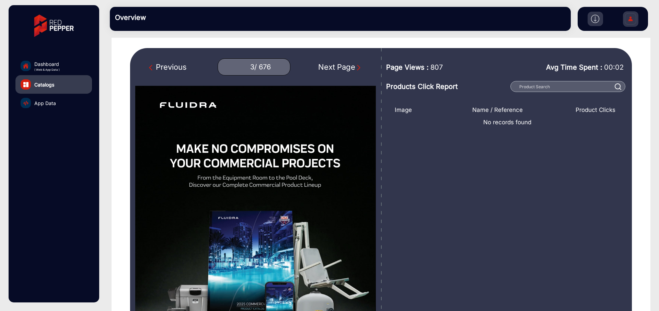
click at [339, 67] on div "Next Page" at bounding box center [340, 66] width 44 height 11
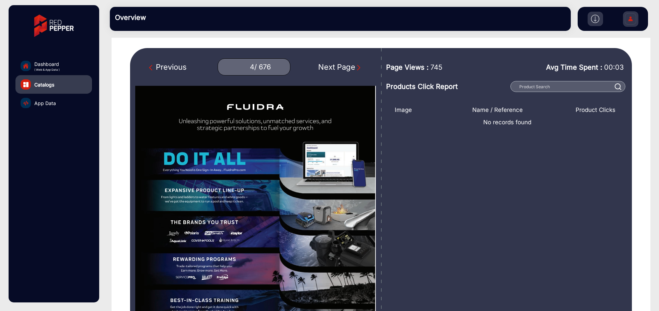
click at [339, 67] on div "Next Page" at bounding box center [340, 66] width 44 height 11
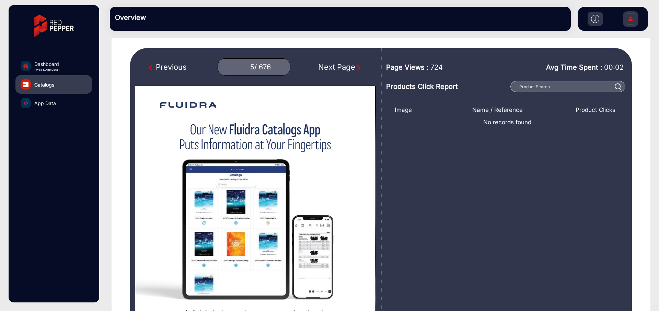
click at [339, 67] on div "Next Page" at bounding box center [340, 66] width 44 height 11
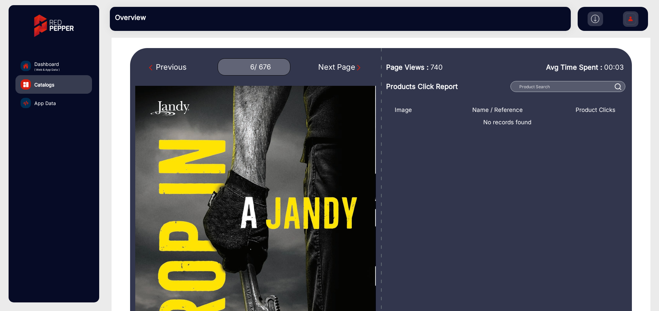
click at [339, 67] on div "Next Page" at bounding box center [340, 66] width 44 height 11
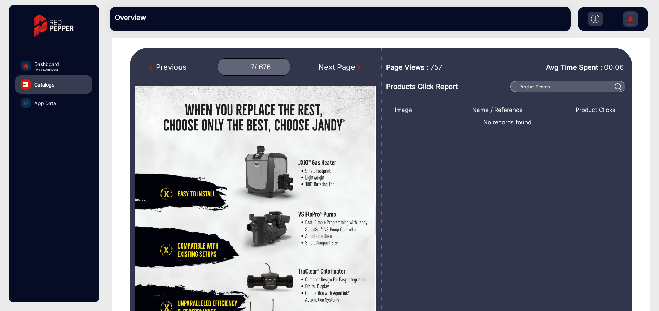
click at [254, 68] on div "/ 676" at bounding box center [262, 67] width 16 height 9
click at [164, 68] on div "Previous" at bounding box center [168, 66] width 38 height 11
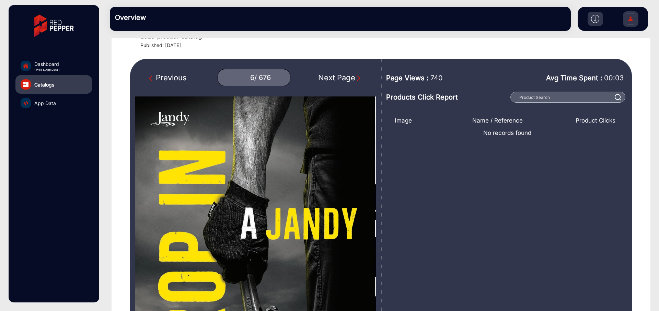
scroll to position [10, 0]
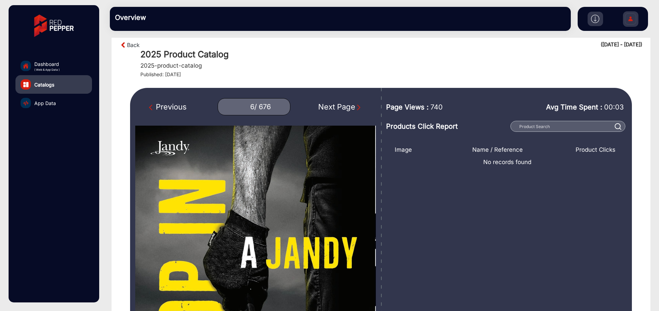
click at [334, 108] on div "Next Page" at bounding box center [340, 106] width 44 height 11
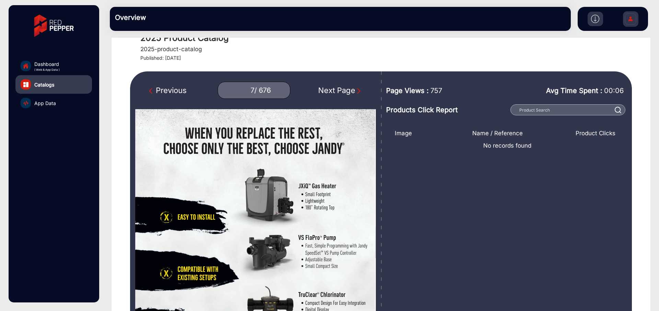
scroll to position [39, 0]
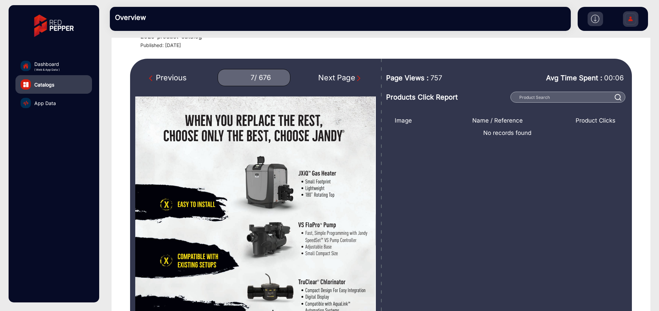
click at [340, 77] on div "Next Page" at bounding box center [340, 77] width 44 height 11
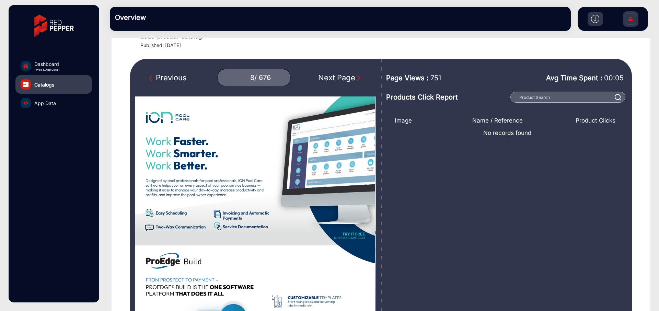
click at [340, 77] on div "Next Page" at bounding box center [340, 77] width 44 height 11
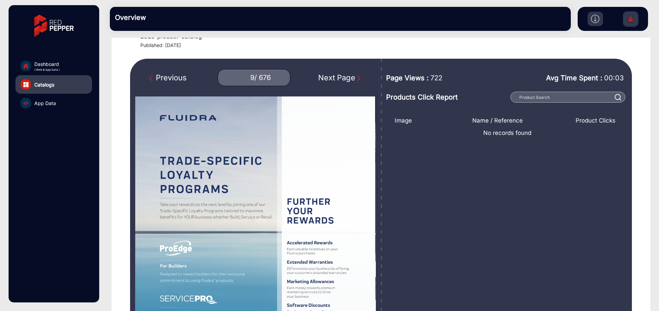
click at [340, 77] on div "Next Page" at bounding box center [340, 77] width 44 height 11
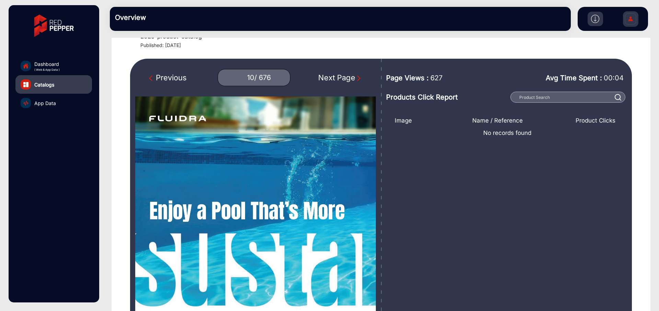
click at [340, 77] on div "Next Page" at bounding box center [340, 77] width 44 height 11
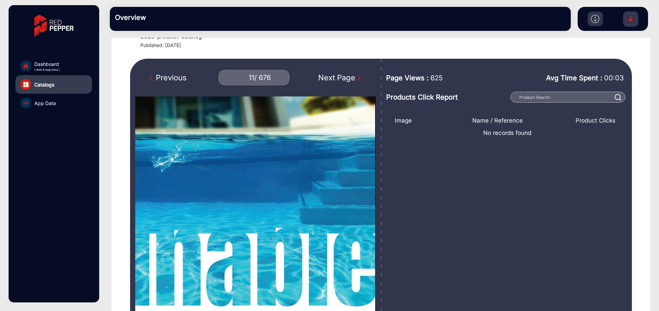
click at [176, 79] on div "Previous" at bounding box center [168, 77] width 38 height 11
type input "10"
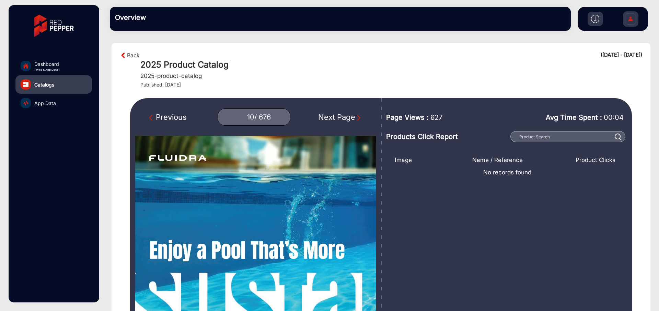
click at [54, 100] on span "App Data" at bounding box center [45, 102] width 22 height 7
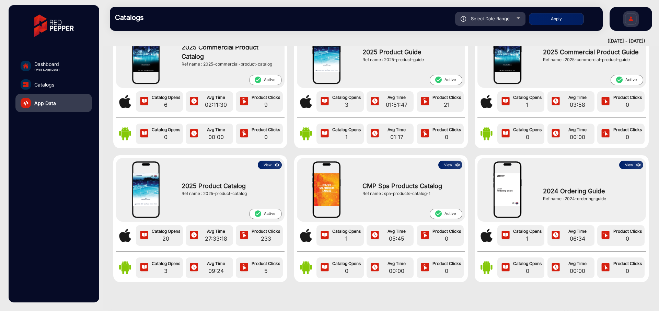
scroll to position [55, 0]
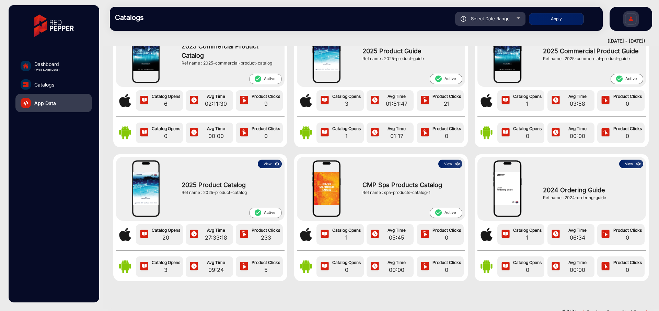
click at [264, 163] on button "View" at bounding box center [270, 164] width 24 height 9
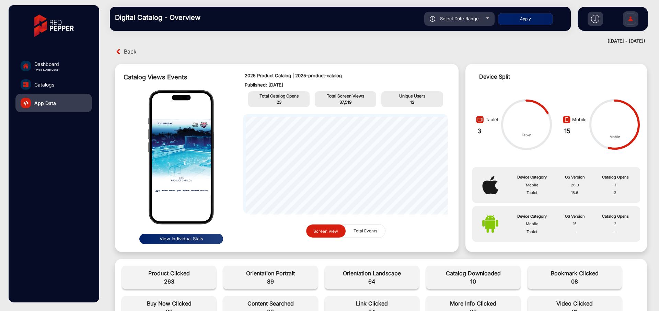
scroll to position [56, 0]
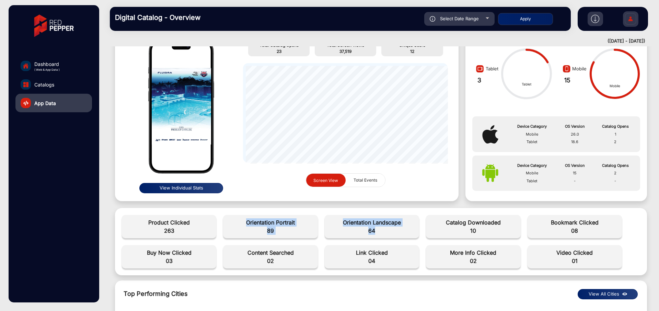
drag, startPoint x: 348, startPoint y: 232, endPoint x: 395, endPoint y: 232, distance: 47.0
click at [395, 232] on div "Product Clicked 263 Orientation Portrait 89 Orientation Landscape 64 Catalog Do…" at bounding box center [380, 241] width 525 height 60
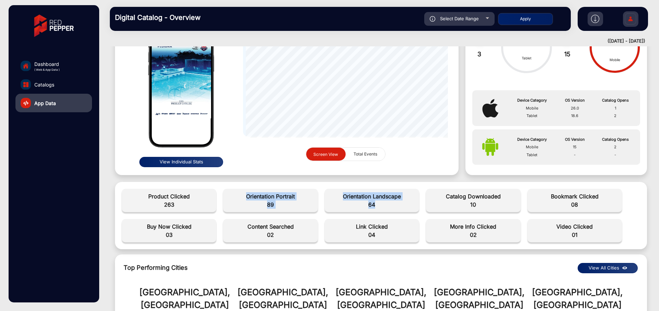
scroll to position [15, 0]
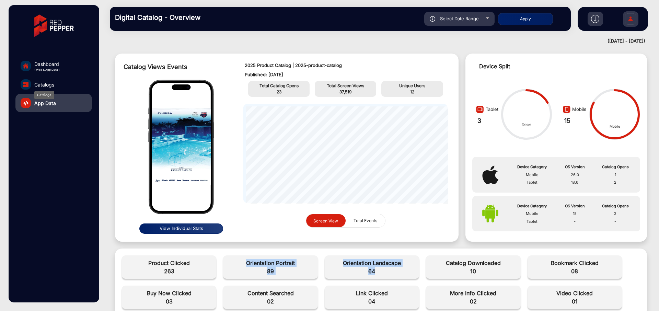
click at [34, 87] on span "Catalogs" at bounding box center [44, 84] width 20 height 7
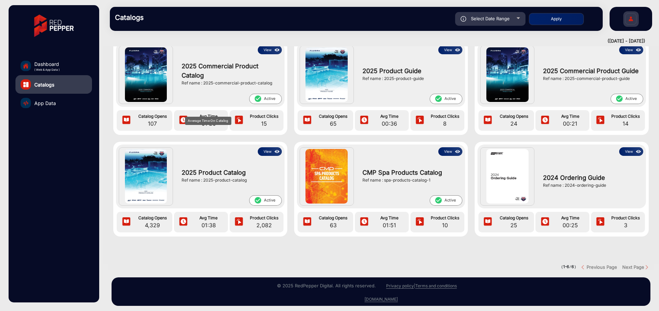
scroll to position [35, 0]
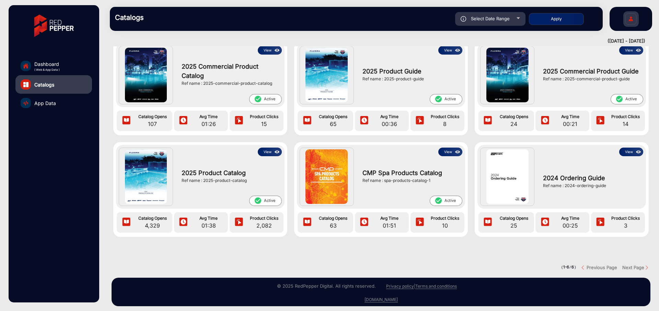
click at [47, 111] on link "App Data" at bounding box center [53, 103] width 77 height 19
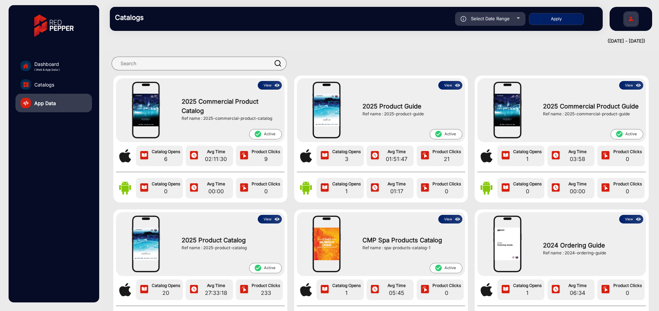
scroll to position [108, 0]
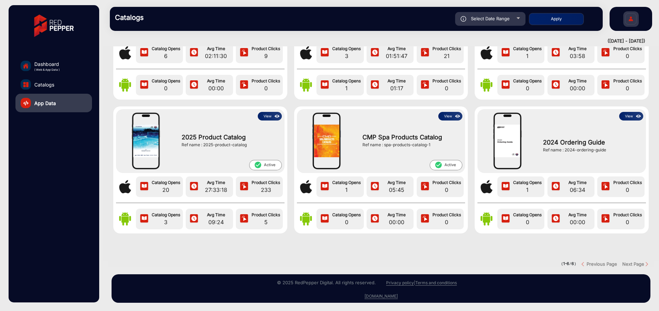
click at [57, 72] on link "Dashboard ( Web & App Data )" at bounding box center [53, 66] width 77 height 19
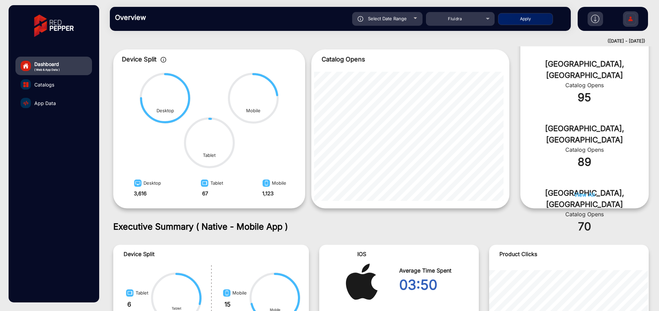
scroll to position [305, 0]
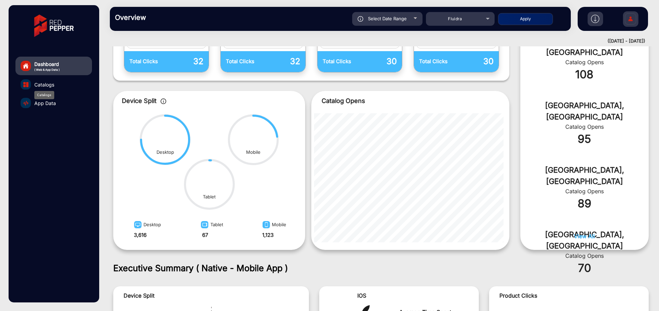
click at [37, 86] on span "Catalogs" at bounding box center [44, 84] width 20 height 7
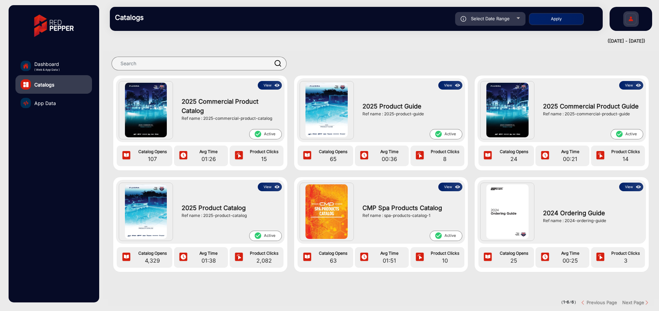
click at [156, 105] on img at bounding box center [146, 110] width 42 height 55
click at [267, 85] on button "View" at bounding box center [270, 85] width 24 height 9
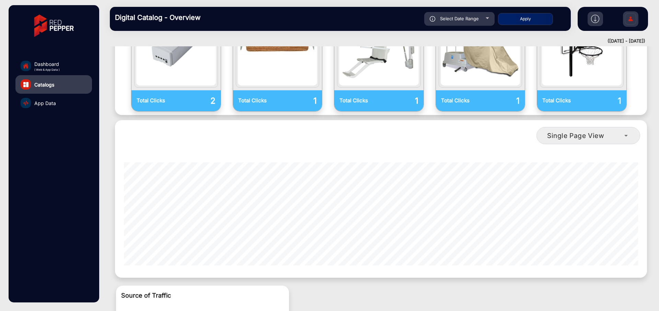
scroll to position [501, 0]
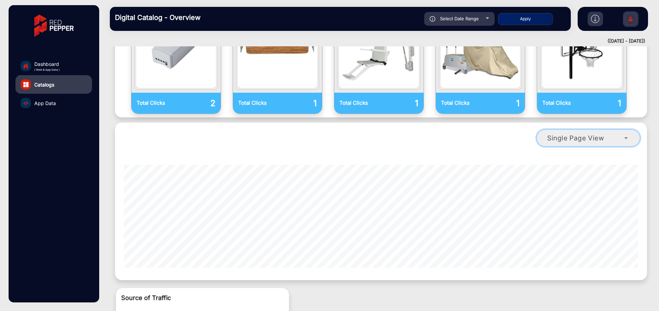
click at [622, 134] on icon at bounding box center [626, 138] width 8 height 8
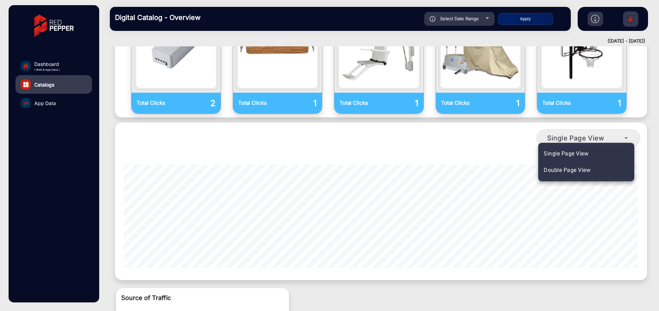
click at [578, 170] on span "Double Page View" at bounding box center [566, 170] width 47 height 8
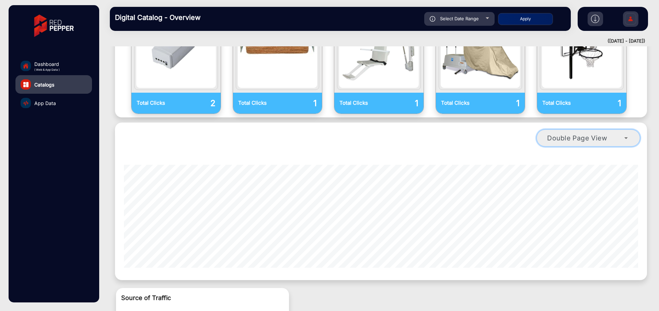
click at [580, 134] on span "Double Page View" at bounding box center [577, 138] width 60 height 8
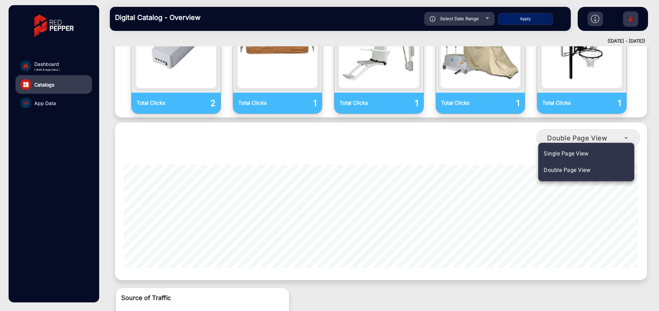
click at [563, 153] on span "Single Page View" at bounding box center [565, 154] width 45 height 8
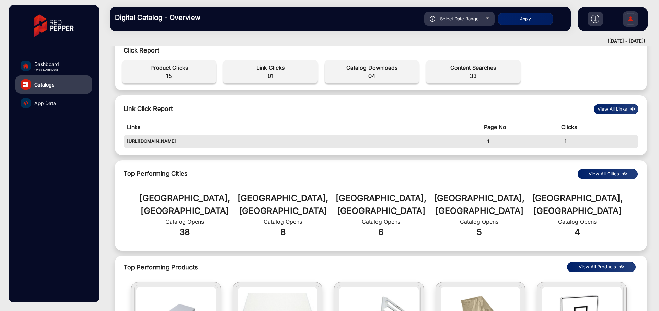
scroll to position [226, 0]
click at [46, 62] on span "Dashboard" at bounding box center [46, 63] width 25 height 7
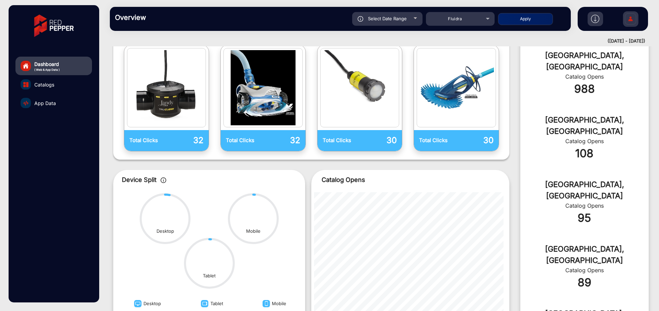
scroll to position [5, 0]
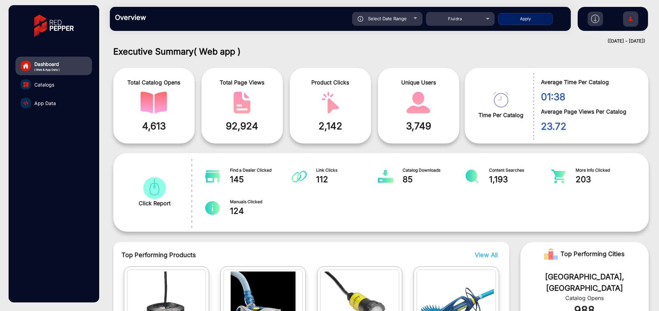
click at [406, 20] on span "Select Date Range" at bounding box center [387, 18] width 39 height 5
type input "[DATE]"
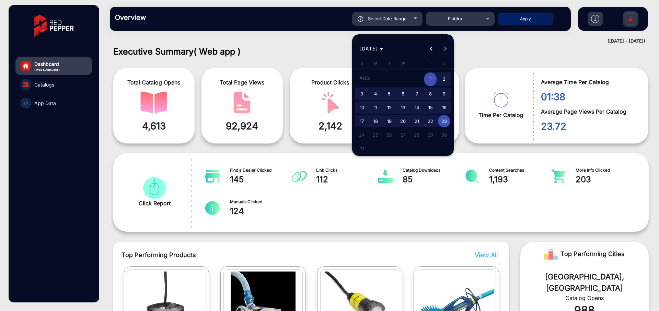
click at [406, 20] on div at bounding box center [329, 155] width 659 height 311
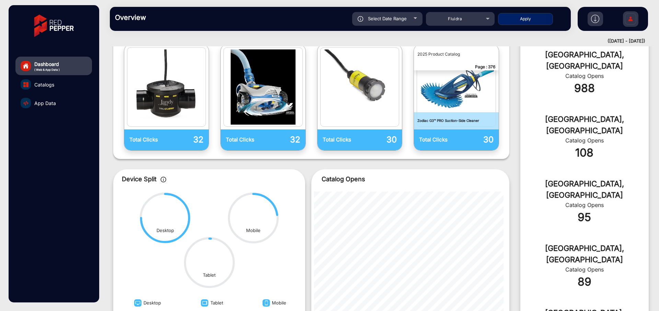
scroll to position [0, 0]
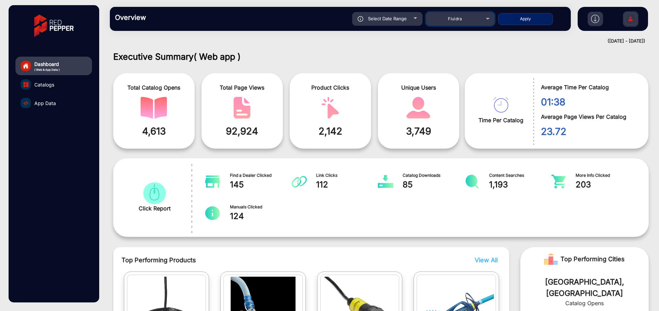
click at [471, 19] on div "Fluidra" at bounding box center [454, 19] width 55 height 8
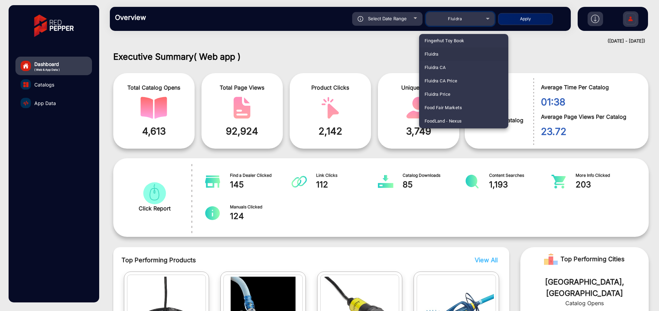
scroll to position [860, 0]
click at [437, 92] on span "Fluidra Price" at bounding box center [437, 92] width 26 height 13
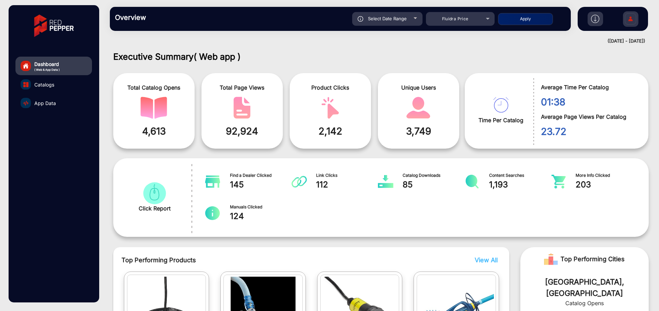
click at [526, 20] on button "Apply" at bounding box center [525, 19] width 55 height 12
type input "[DATE]"
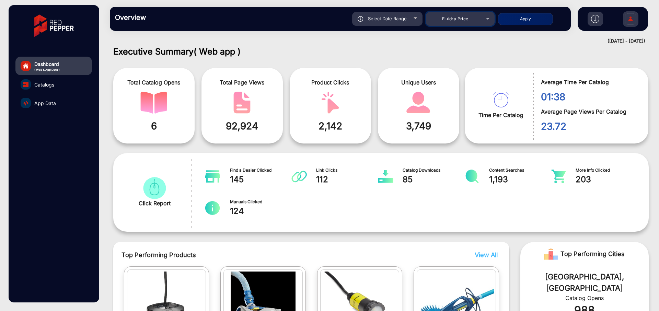
click at [481, 19] on div "Fluidra Price" at bounding box center [454, 19] width 55 height 8
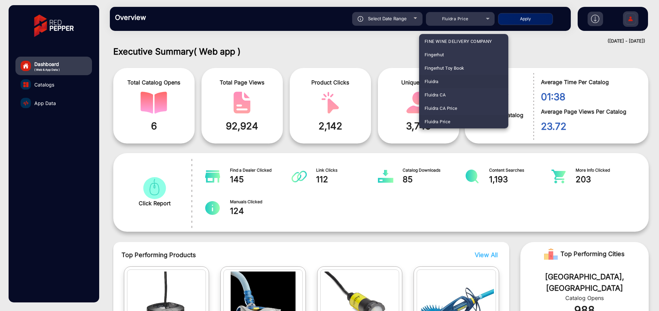
click at [436, 82] on span "Fluidra" at bounding box center [431, 81] width 14 height 13
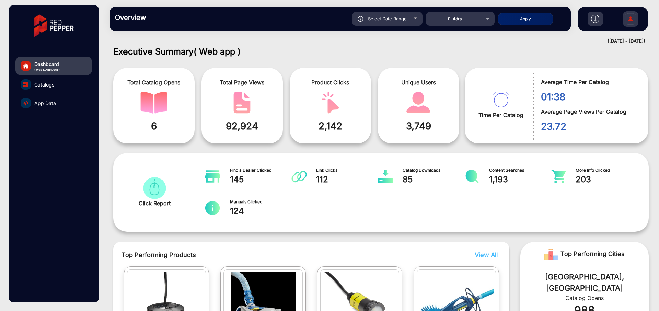
click at [529, 19] on button "Apply" at bounding box center [525, 19] width 55 height 12
type input "[DATE]"
click at [50, 84] on span "Catalogs" at bounding box center [44, 84] width 20 height 7
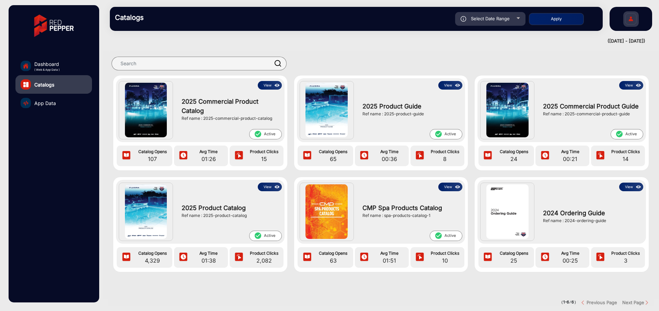
click at [510, 18] on div "Select Date Range" at bounding box center [490, 19] width 70 height 14
type input "[DATE]"
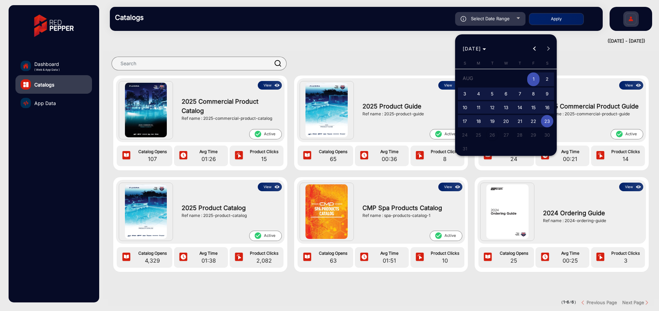
click at [507, 12] on div at bounding box center [329, 155] width 659 height 311
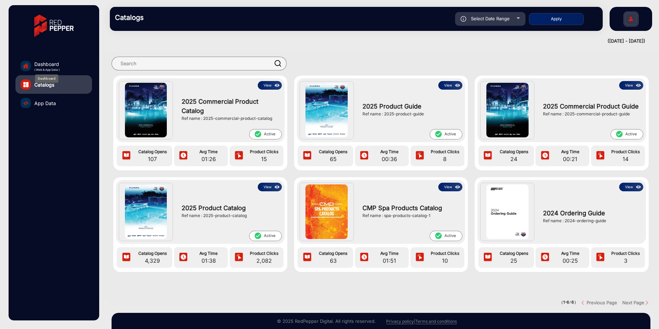
click at [42, 64] on span "Dashboard" at bounding box center [46, 63] width 25 height 7
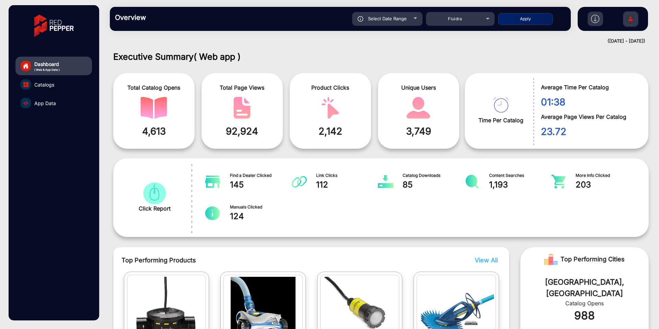
scroll to position [5, 0]
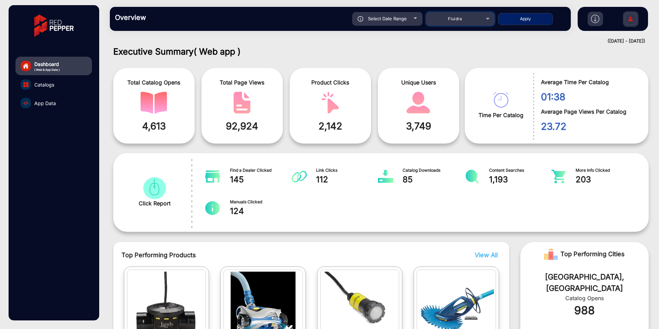
click at [451, 19] on span "Fluidra" at bounding box center [455, 18] width 14 height 5
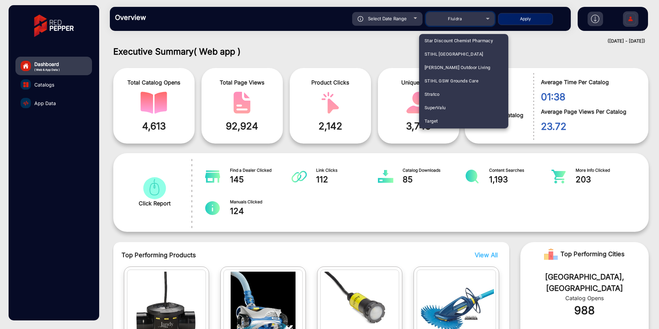
scroll to position [1902, 0]
click at [366, 41] on div at bounding box center [329, 164] width 659 height 329
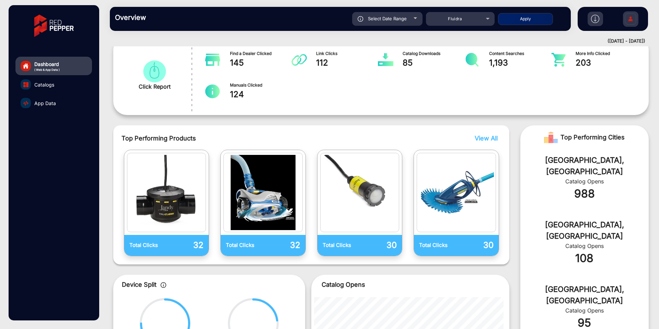
scroll to position [0, 0]
